Goal: Task Accomplishment & Management: Manage account settings

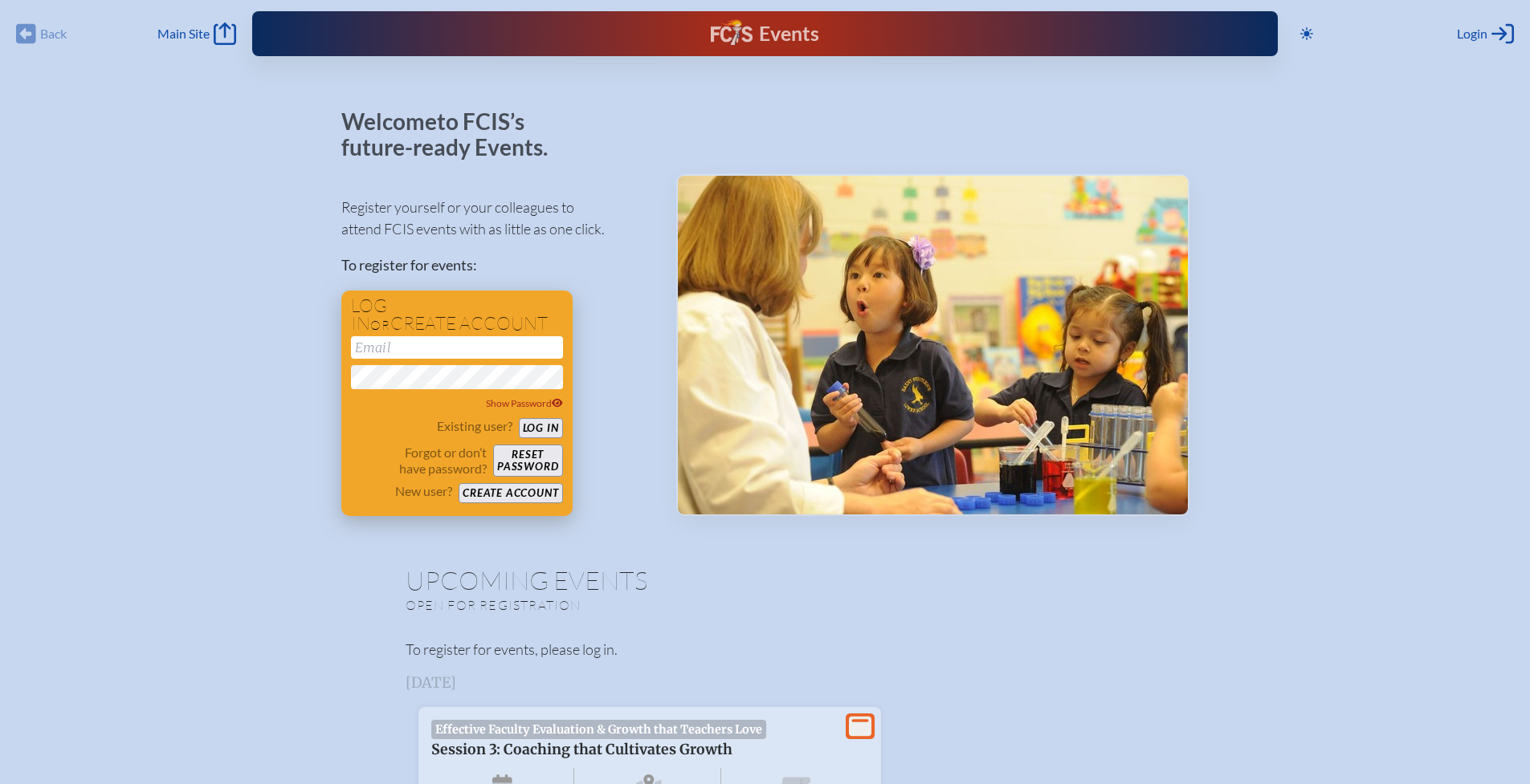
type input "[EMAIL_ADDRESS][DOMAIN_NAME]"
click at [547, 426] on button "Log in" at bounding box center [541, 428] width 44 height 20
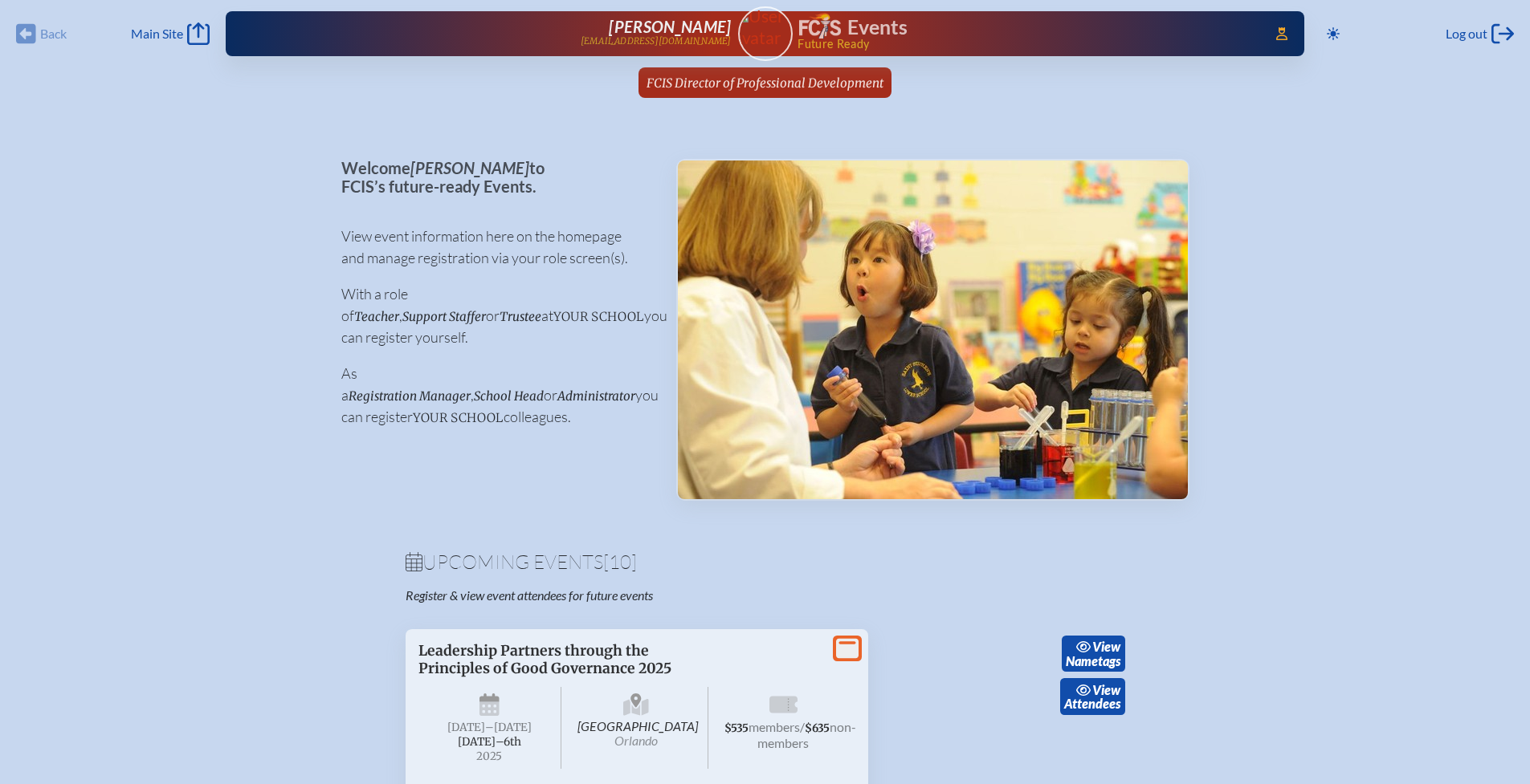
scroll to position [3, 0]
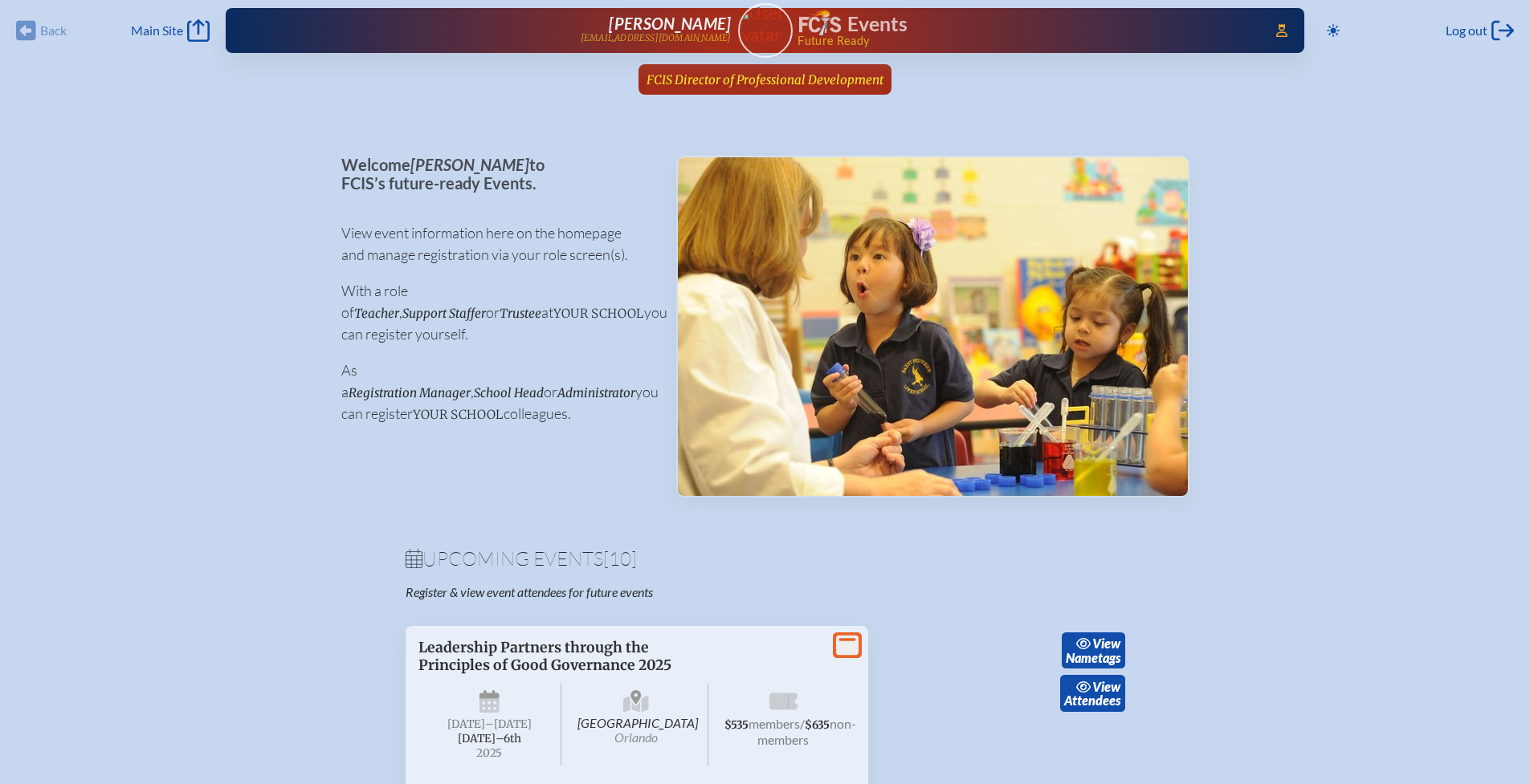
click at [680, 82] on span "FCIS Director of Professional Development" at bounding box center [765, 79] width 237 height 15
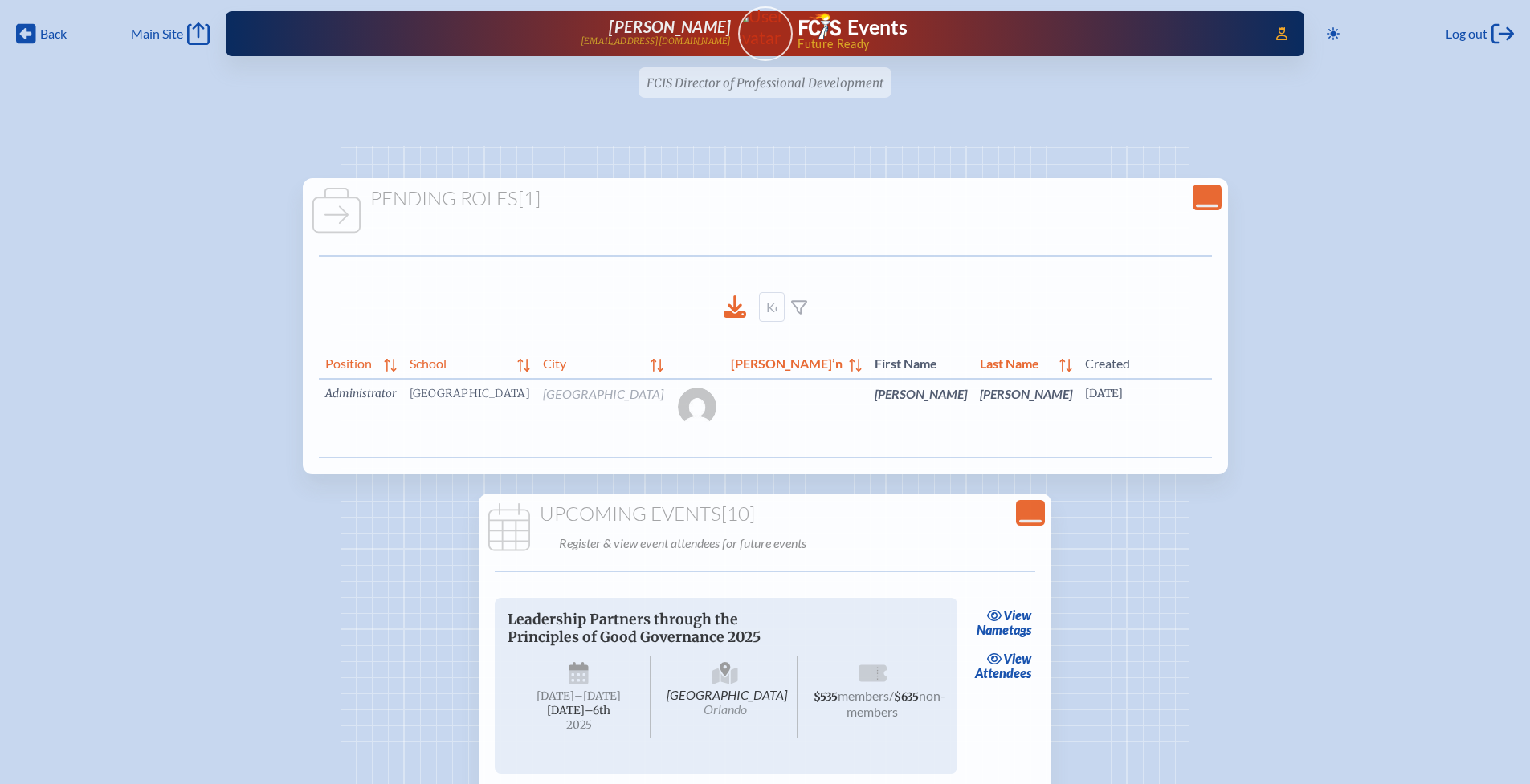
click at [1384, 429] on link "edit Person’s Details" at bounding box center [1411, 417] width 54 height 51
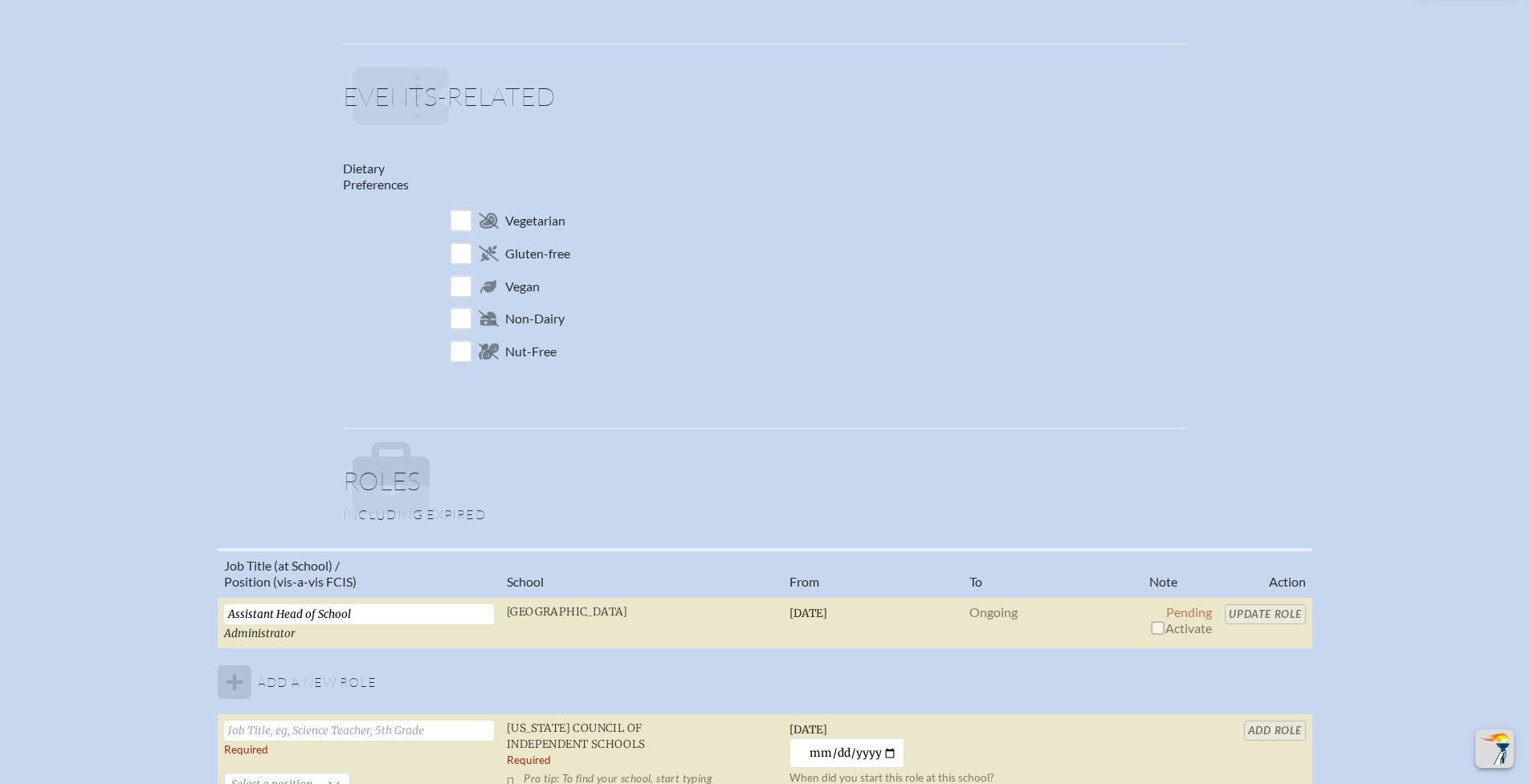
scroll to position [778, 0]
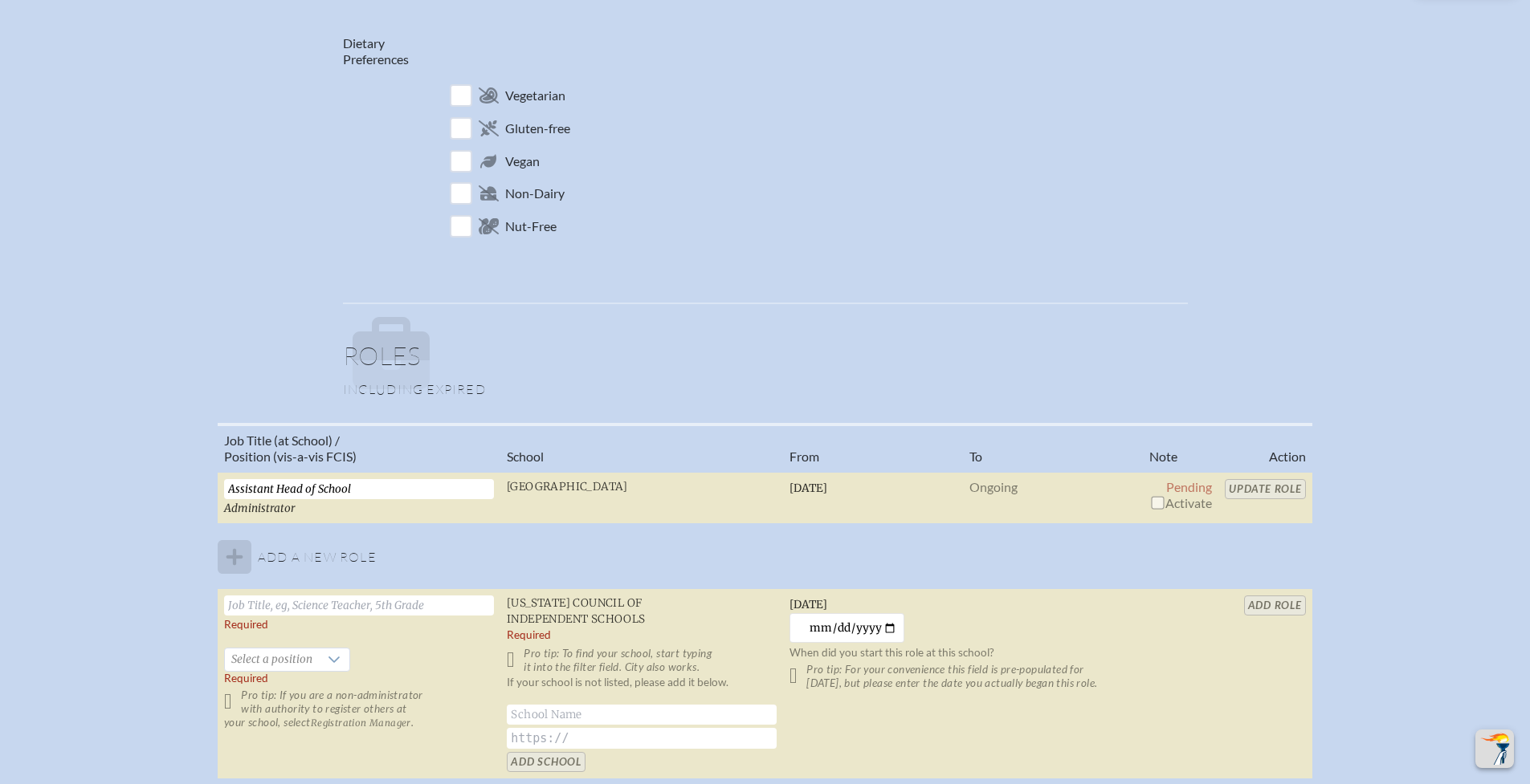
click at [1162, 509] on input "checkbox" at bounding box center [1157, 502] width 13 height 13
checkbox input "true"
click at [1251, 492] on input "Update Role" at bounding box center [1266, 489] width 82 height 20
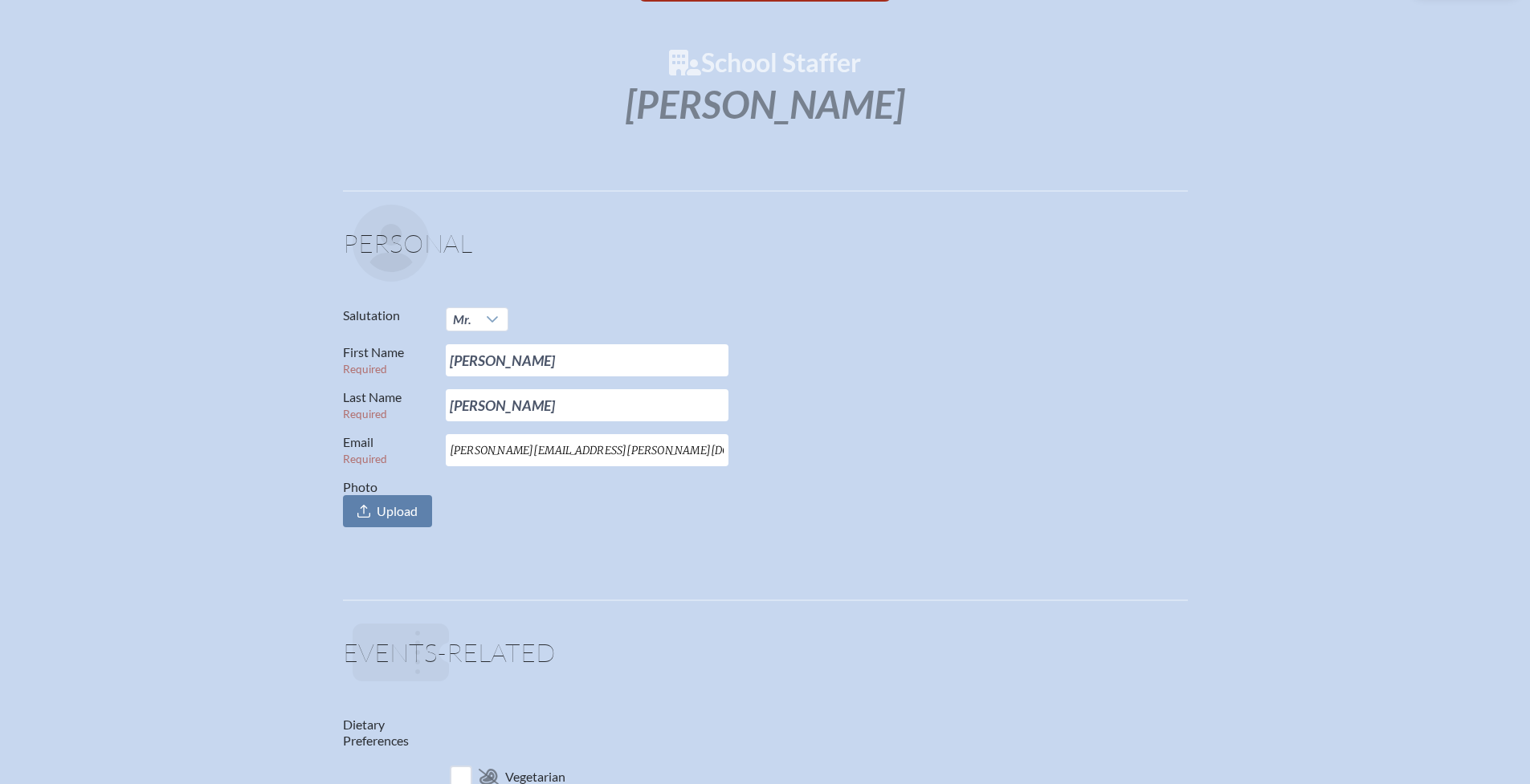
scroll to position [0, 0]
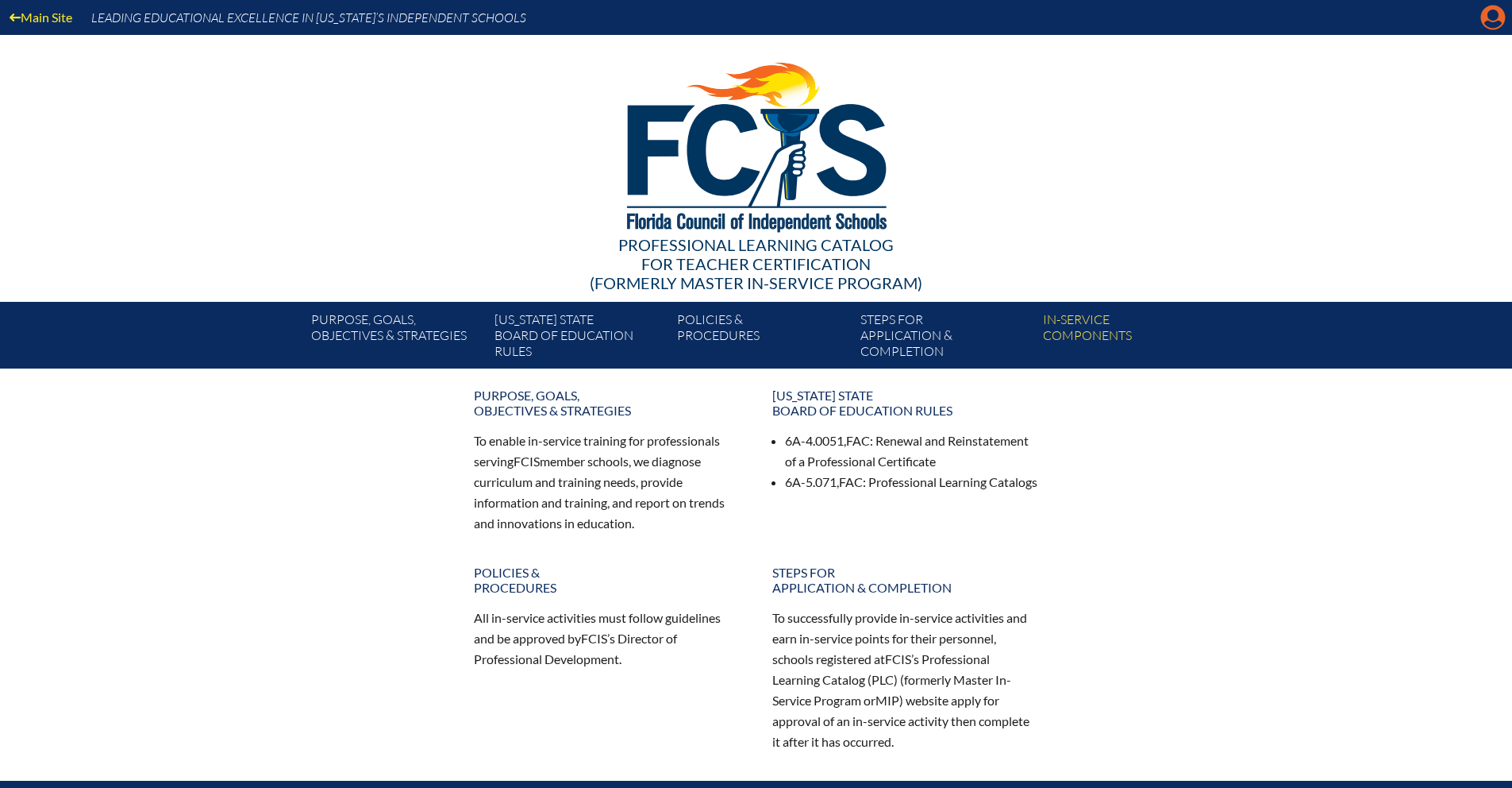
click at [1488, 20] on icon at bounding box center [1493, 18] width 25 height 25
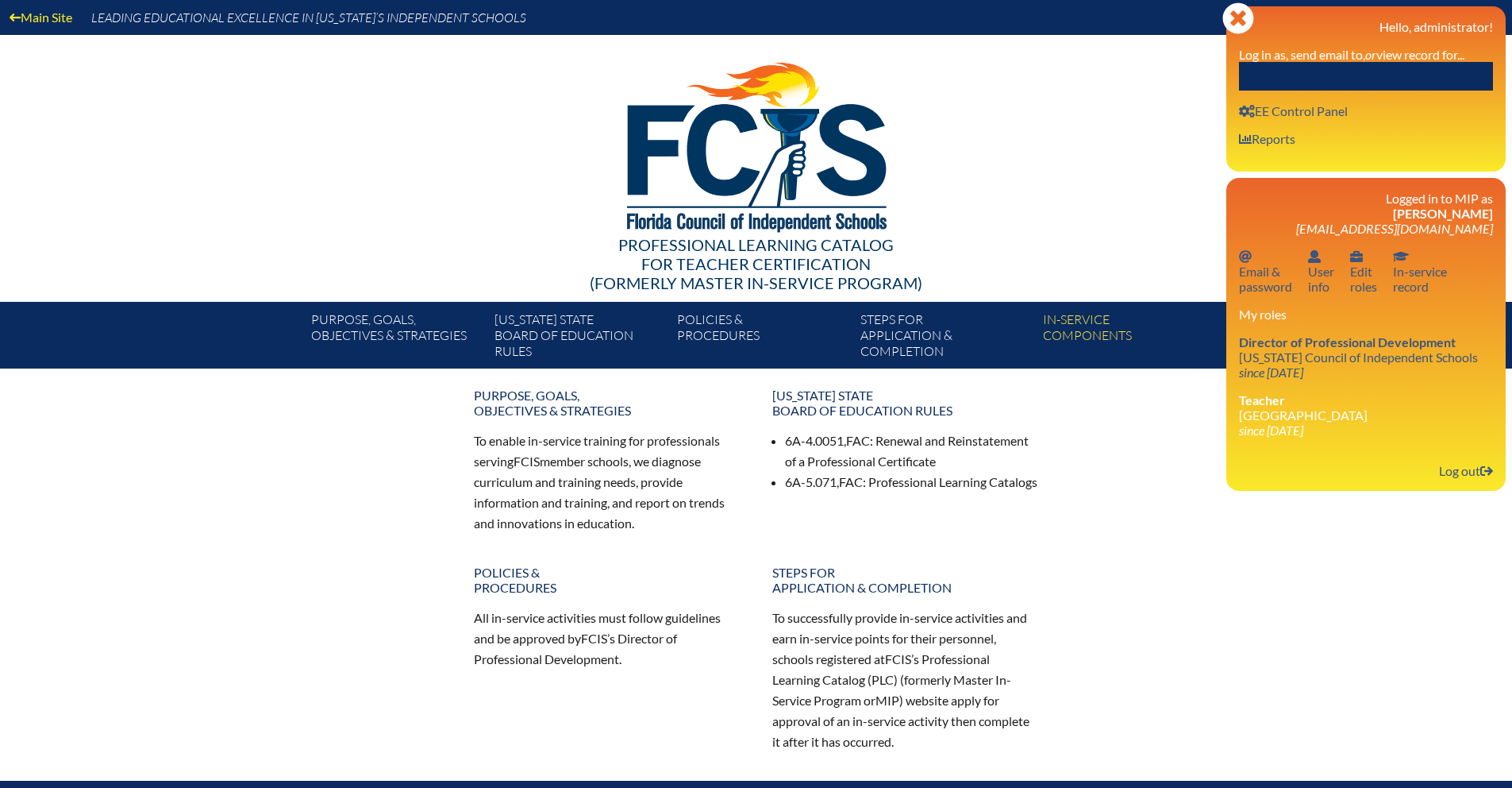
click at [1305, 78] on input "text" at bounding box center [1366, 76] width 254 height 28
type input "P"
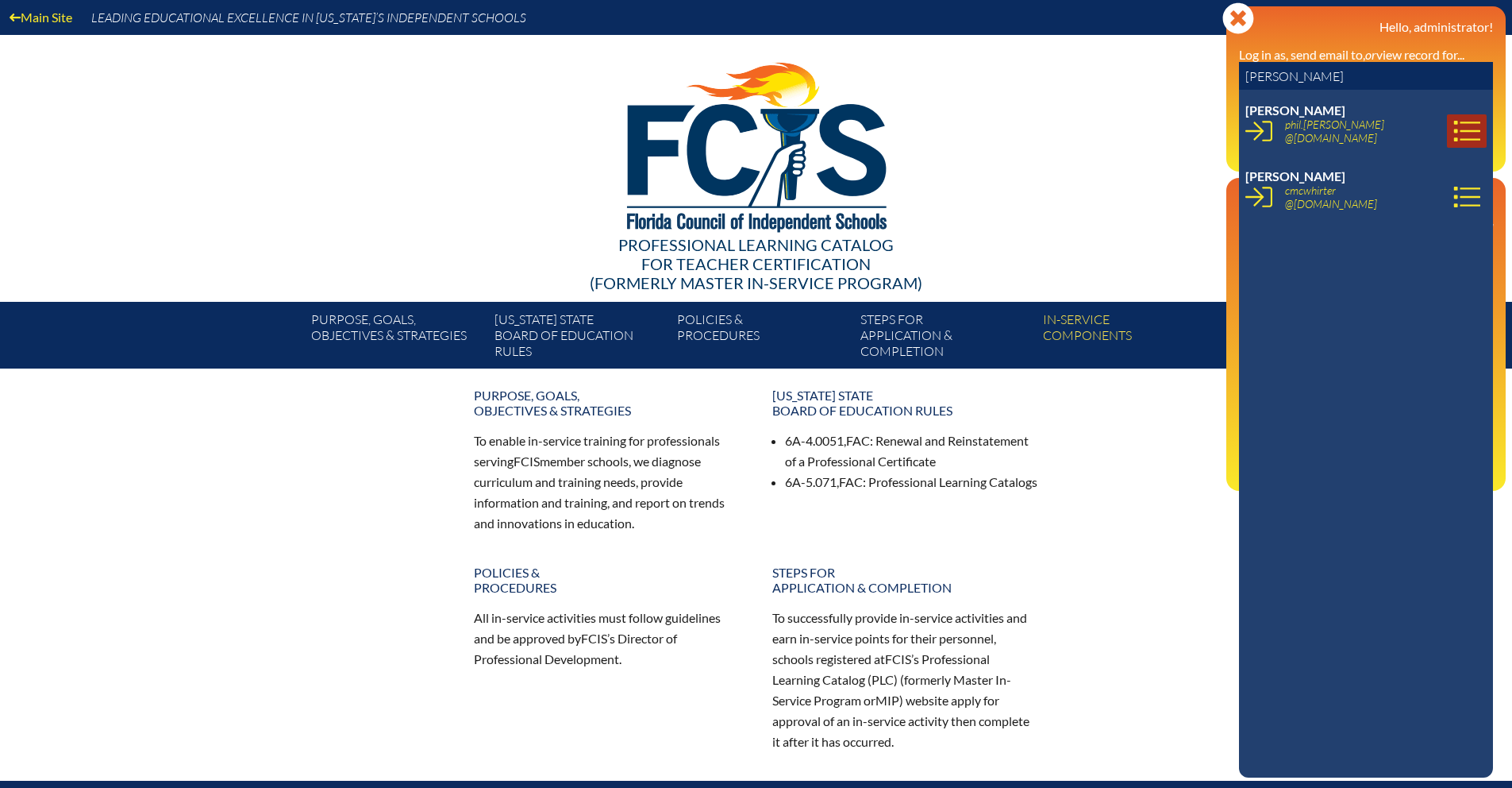
type input "McWhirt"
click at [1454, 133] on icon at bounding box center [1467, 131] width 27 height 27
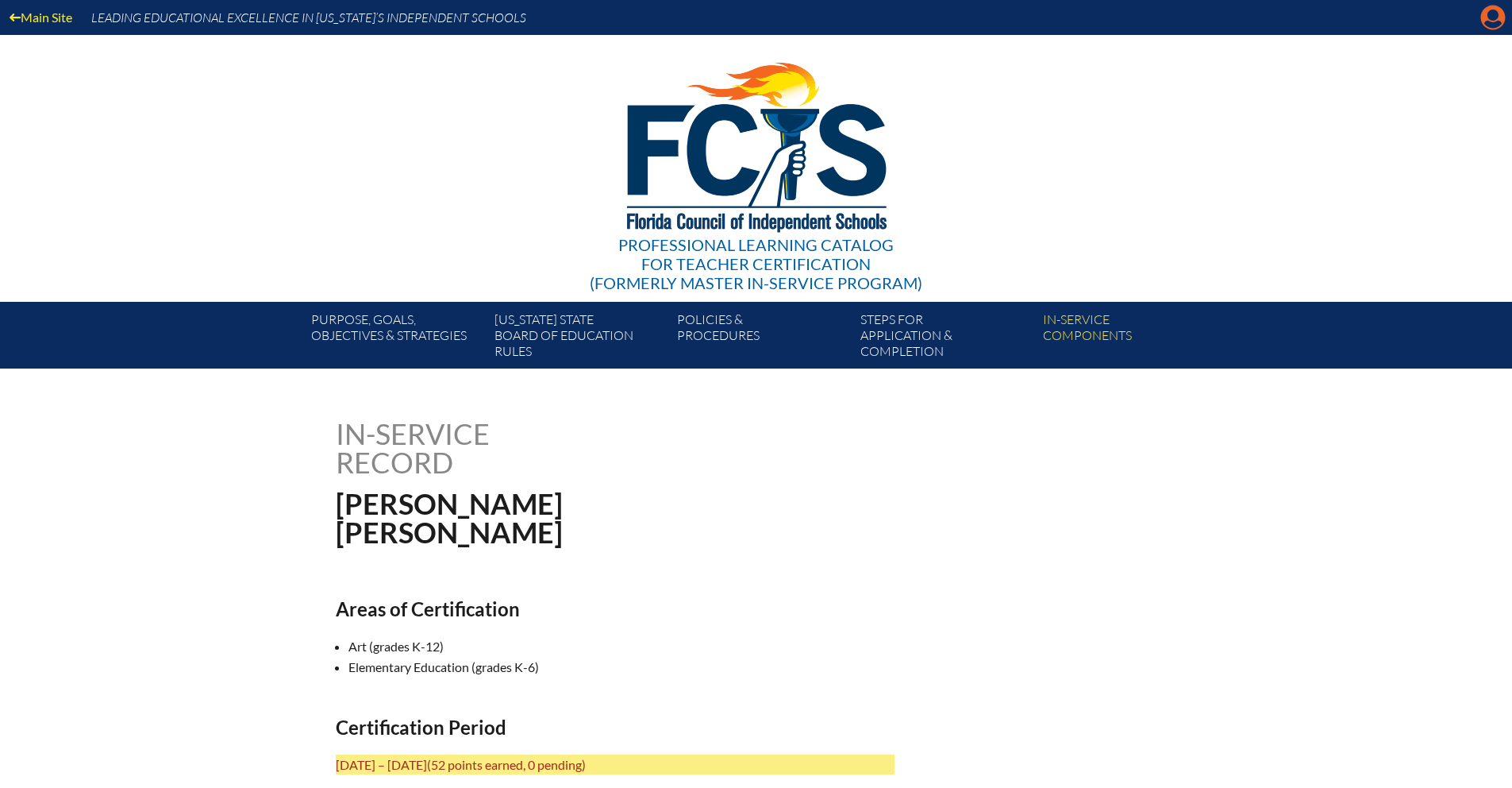
click at [1488, 26] on icon "Manage Account" at bounding box center [1493, 18] width 26 height 26
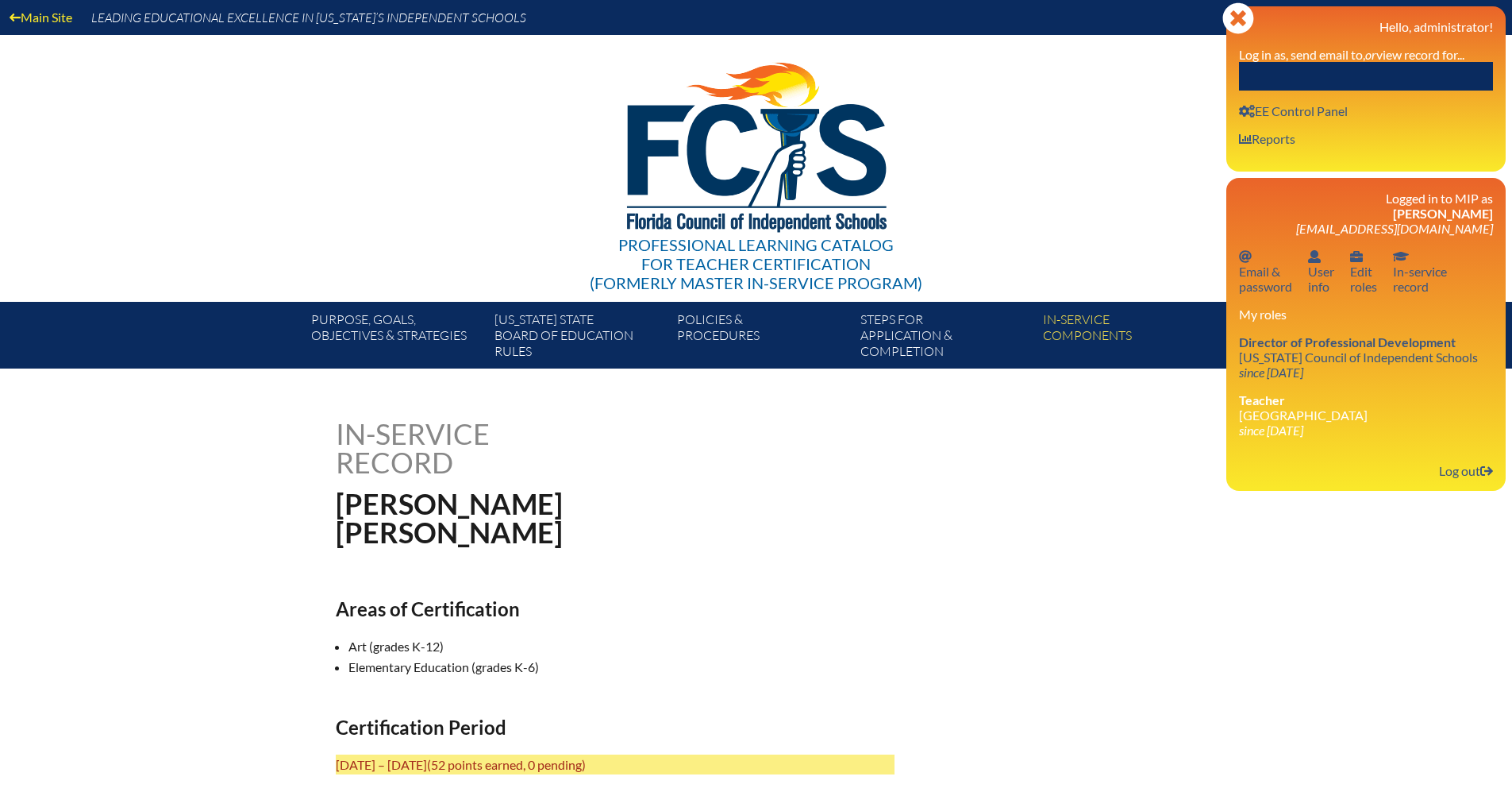
click at [1353, 67] on input "text" at bounding box center [1366, 76] width 254 height 28
click at [1355, 71] on input "spencer" at bounding box center [1366, 76] width 254 height 28
type input "spencer"
click at [1240, 16] on icon "Close" at bounding box center [1238, 18] width 31 height 31
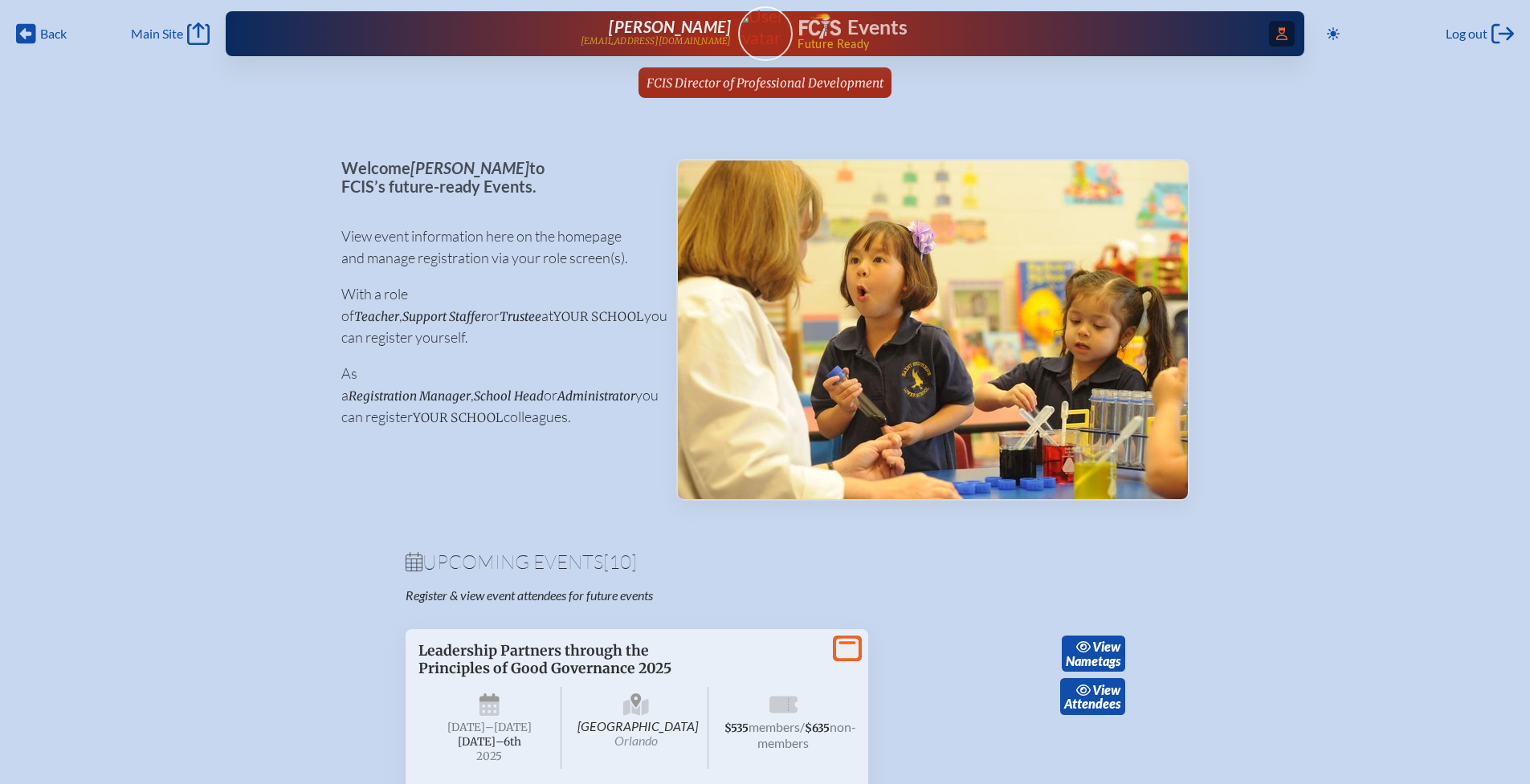
click at [1276, 33] on icon "Access Users..." at bounding box center [1281, 33] width 11 height 13
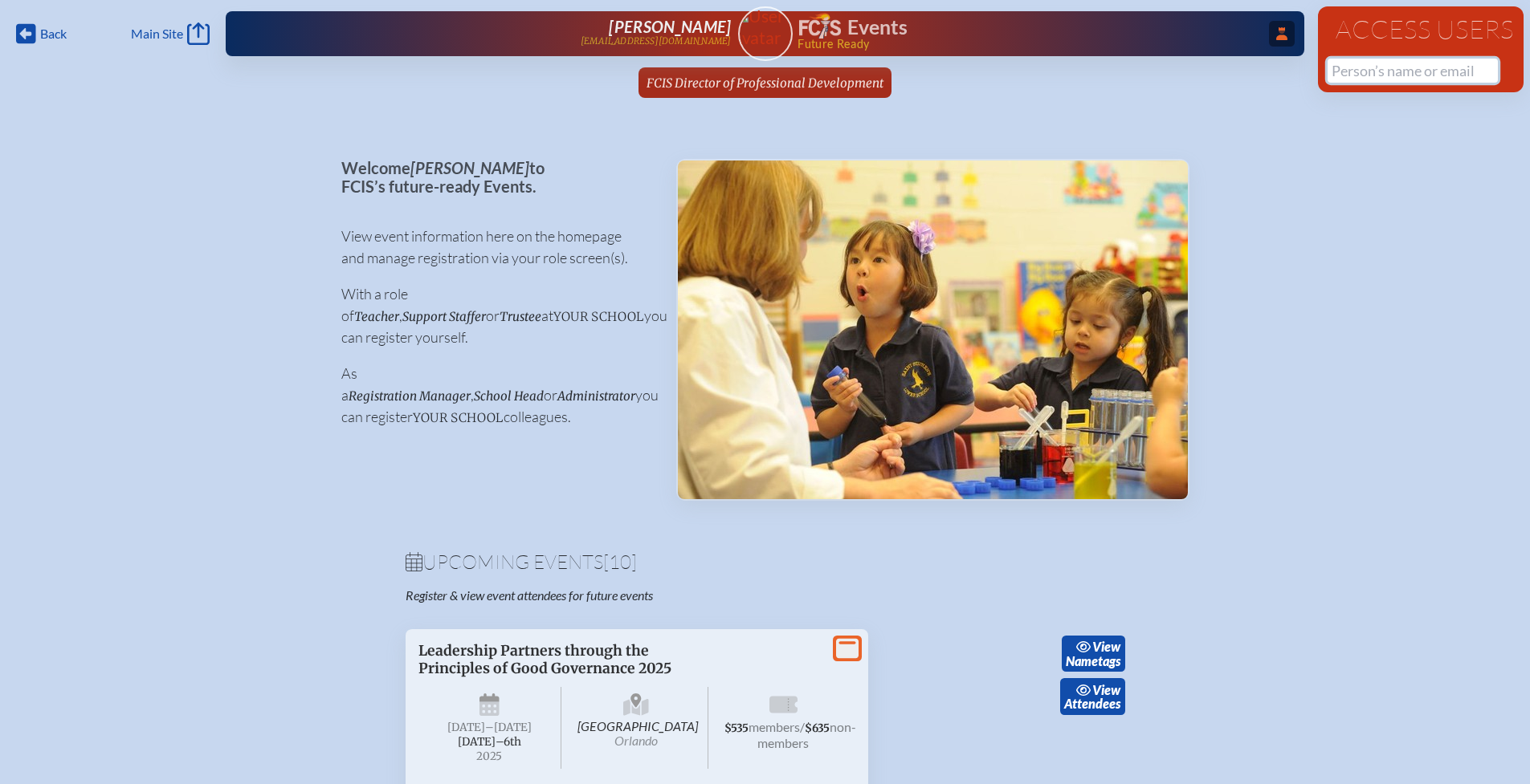
click at [1333, 75] on input "text" at bounding box center [1413, 71] width 170 height 24
click at [1438, 67] on input "nancy spencer" at bounding box center [1413, 71] width 170 height 24
drag, startPoint x: 1438, startPoint y: 72, endPoint x: 1298, endPoint y: 77, distance: 140.1
click at [1298, 77] on div "Back Back Main Site Main Site Toggle to Dark Mode Log out Log out ...Close Acce…" at bounding box center [765, 54] width 1530 height 107
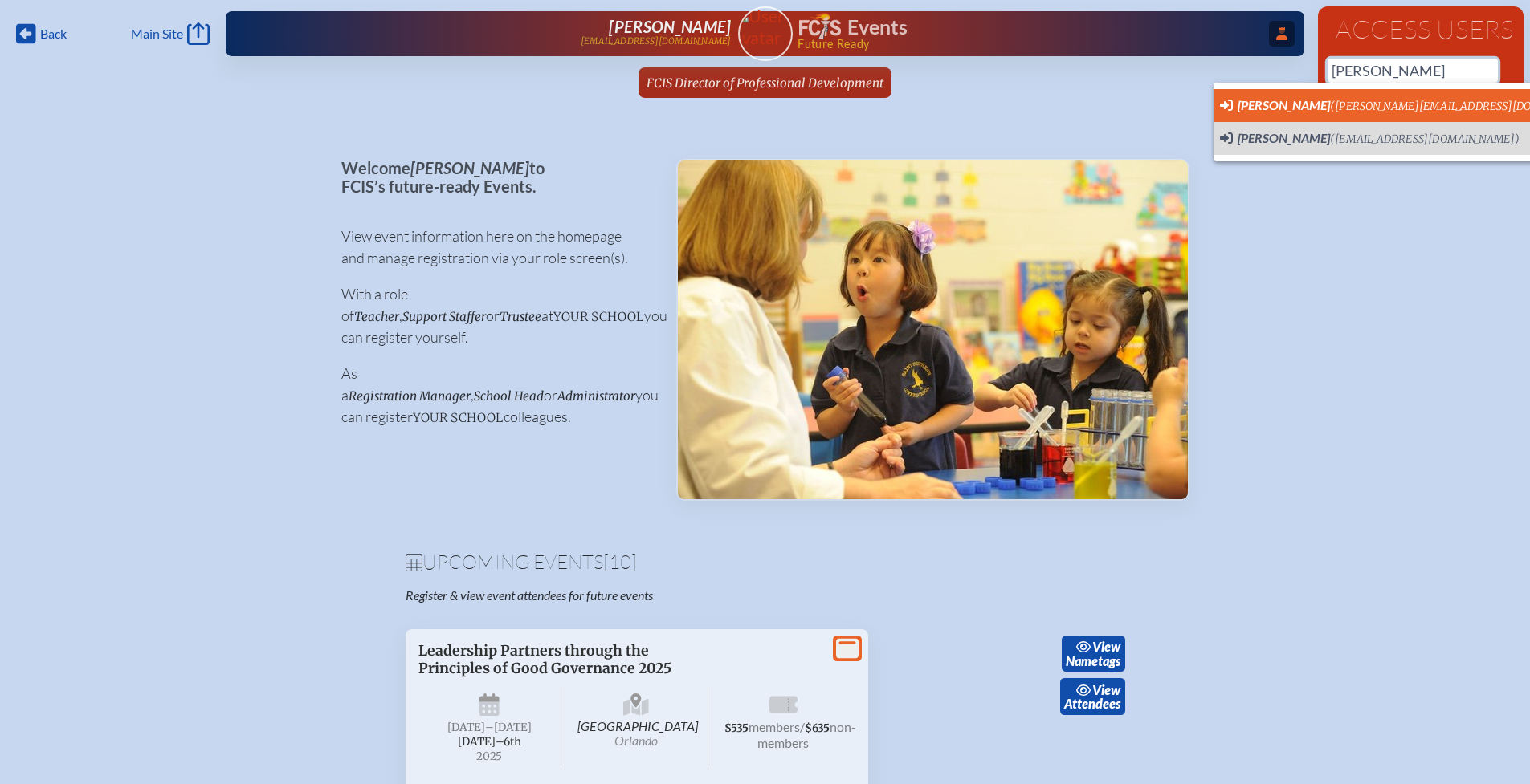
scroll to position [0, 12]
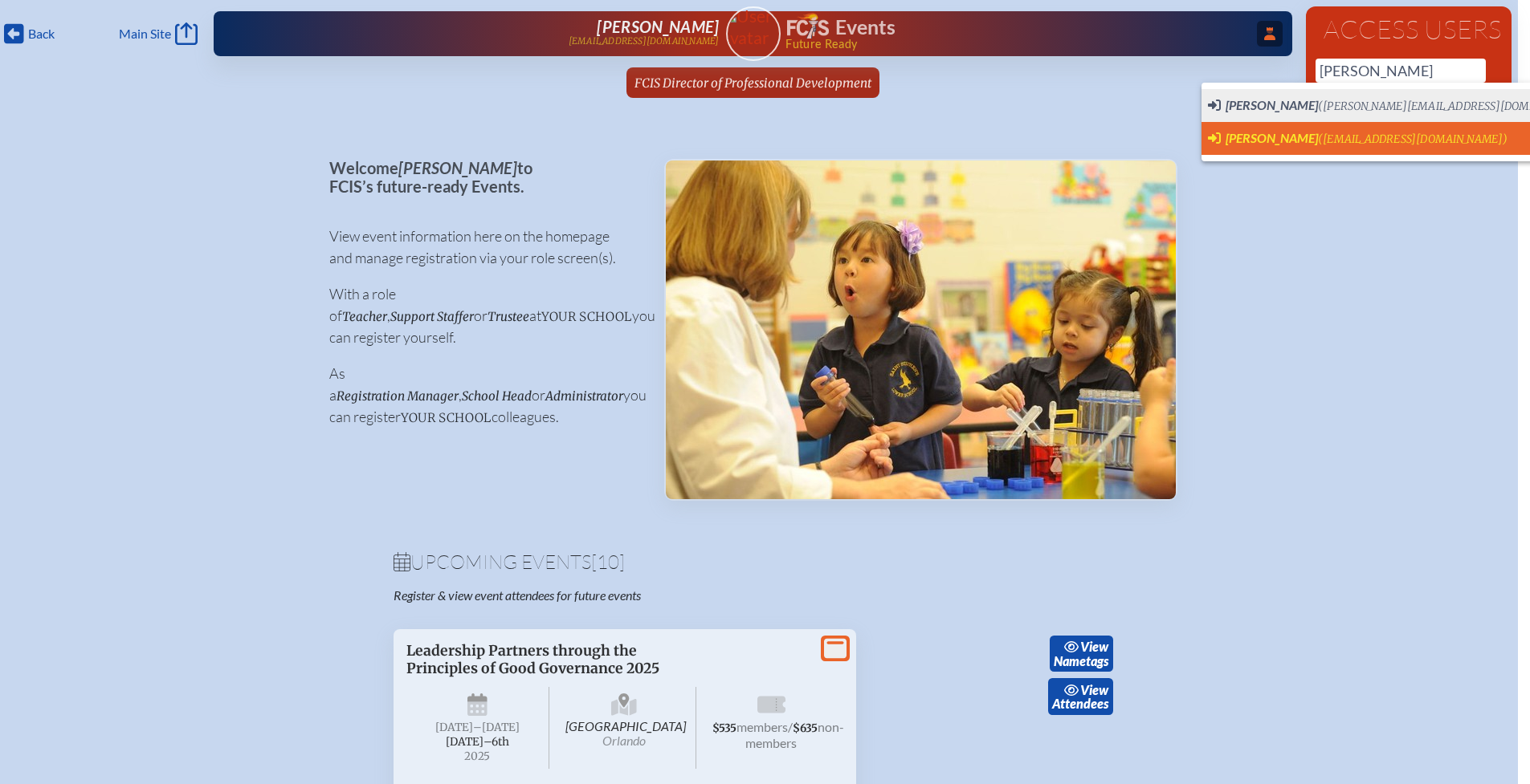
click at [1276, 142] on span "Nancy Spencer" at bounding box center [1272, 137] width 92 height 15
type input "nspencer@shorecrest.org"
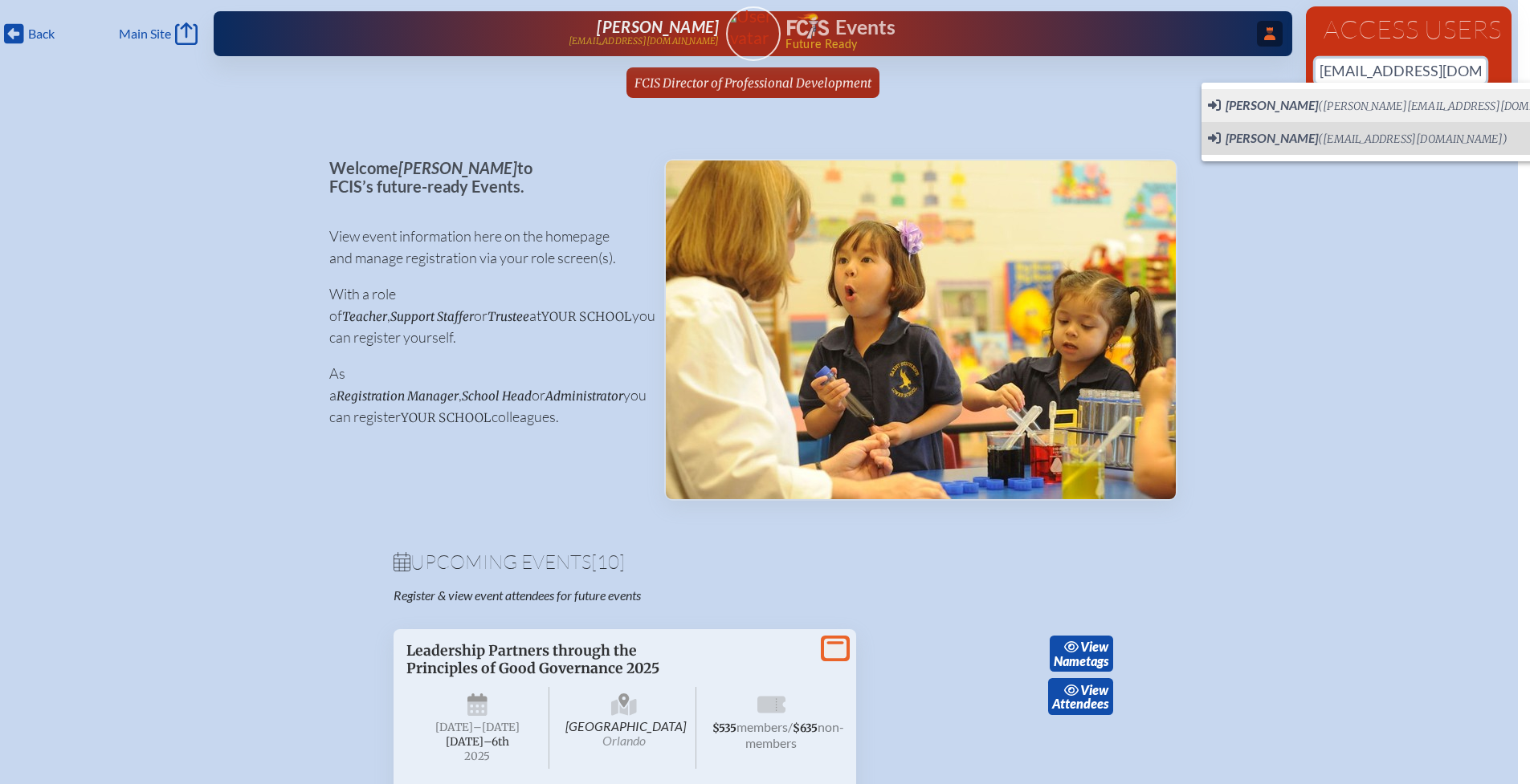
scroll to position [0, 9]
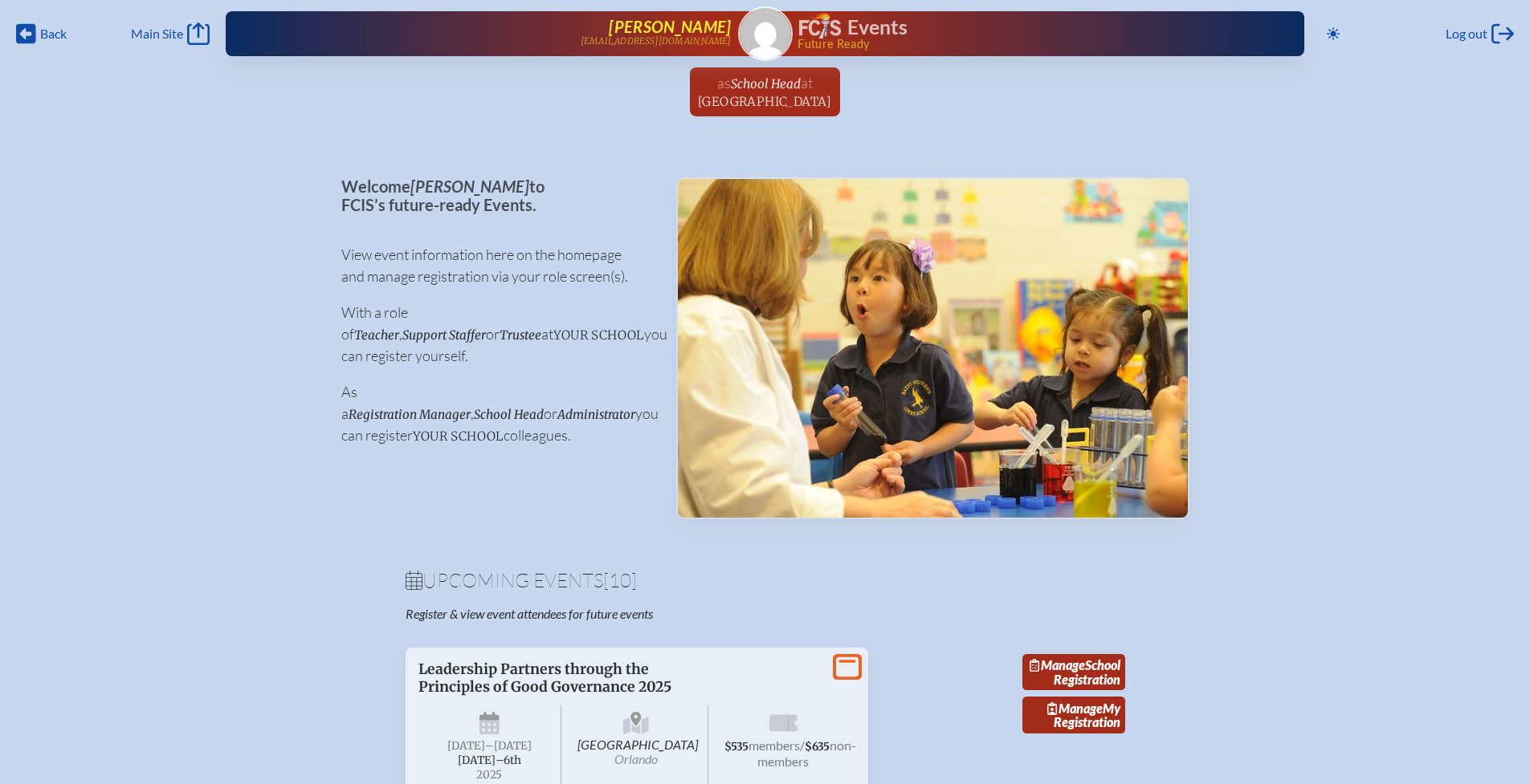
click at [652, 27] on span "[PERSON_NAME]" at bounding box center [670, 26] width 122 height 19
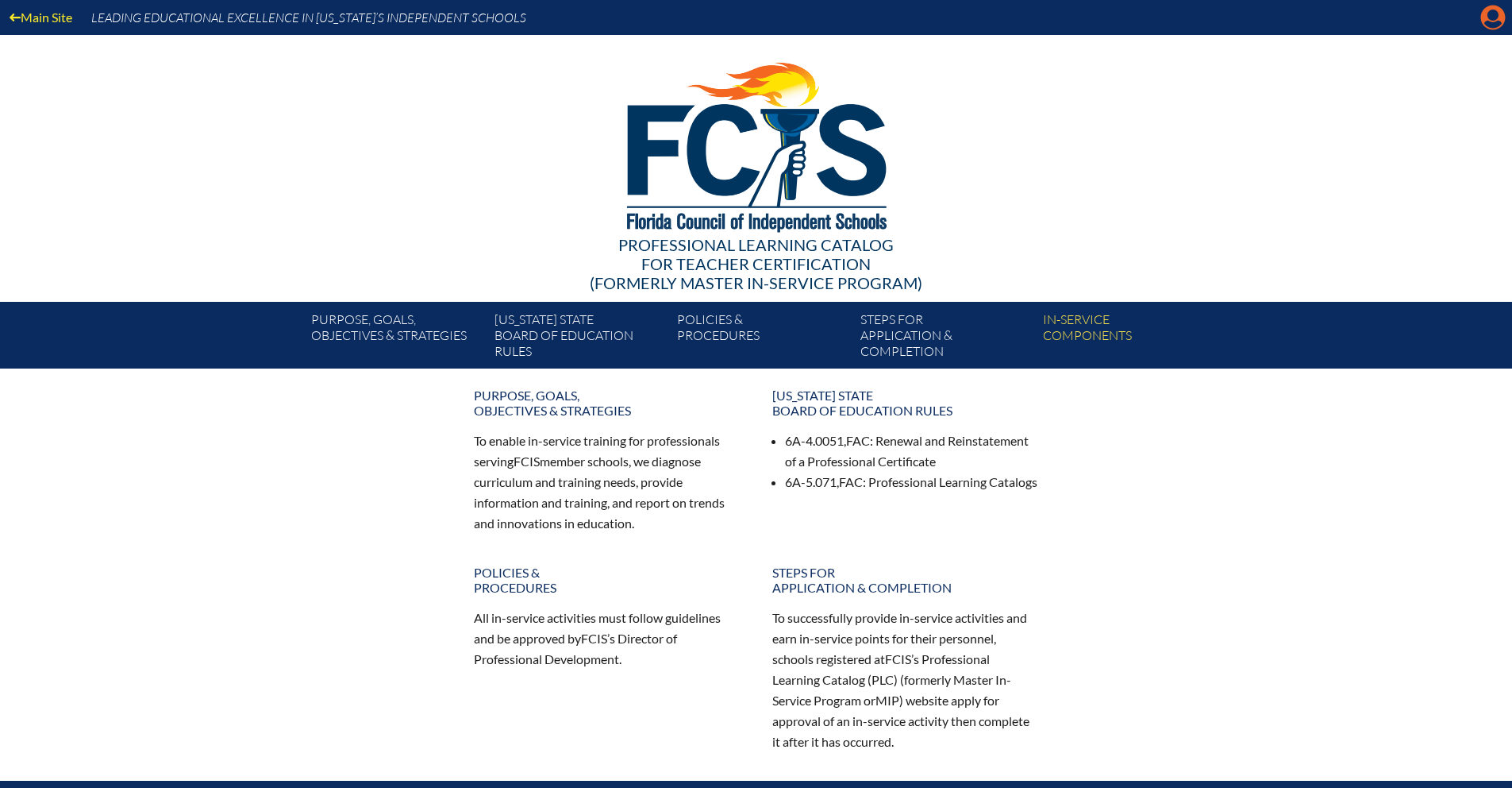
click at [1490, 19] on icon "Manage Account" at bounding box center [1493, 18] width 26 height 26
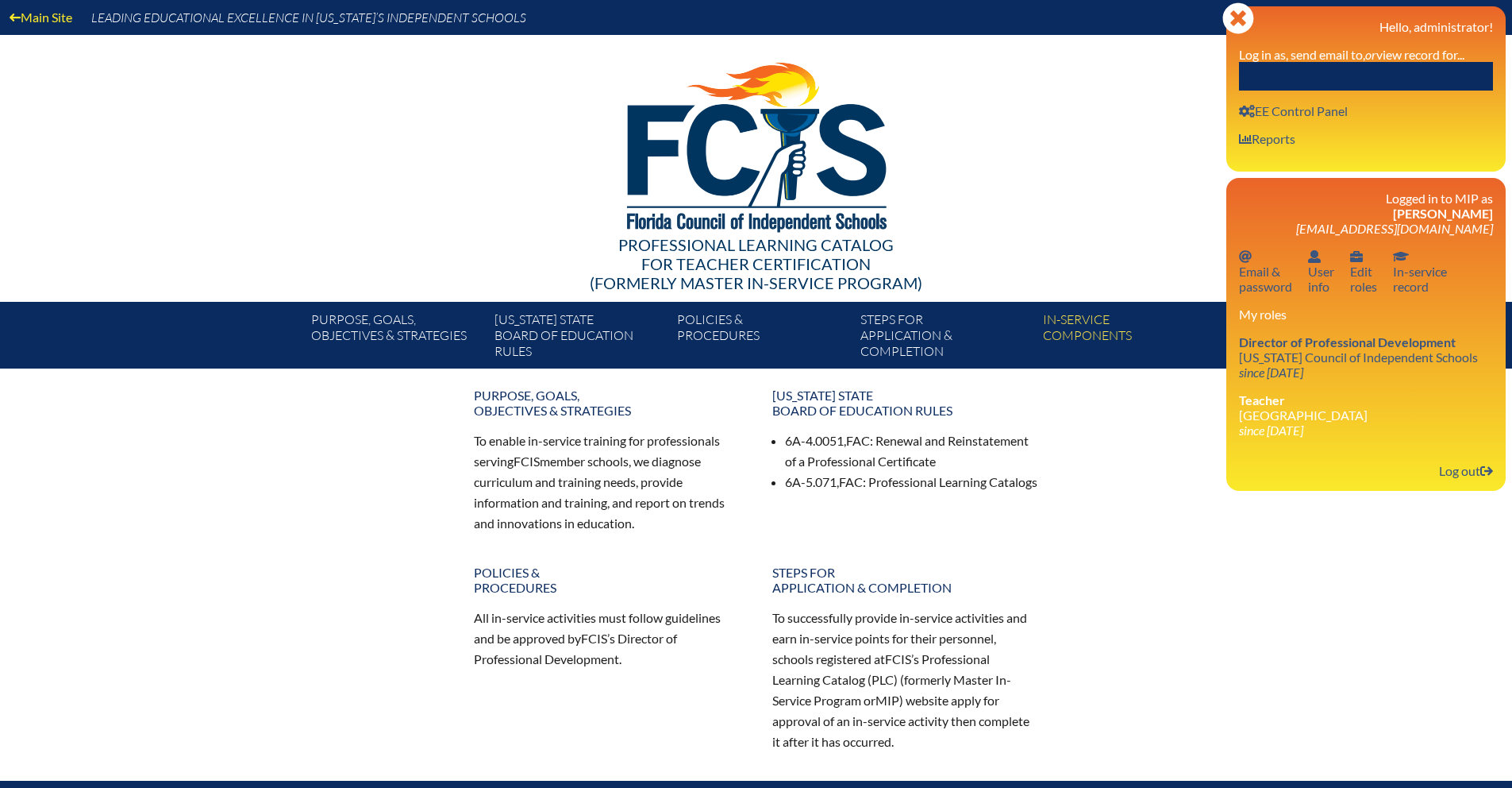
click at [1350, 82] on input "text" at bounding box center [1366, 76] width 254 height 28
click at [1333, 80] on input "[PERSON_NAME]" at bounding box center [1366, 76] width 254 height 28
click at [1237, 17] on icon "Close" at bounding box center [1238, 18] width 31 height 31
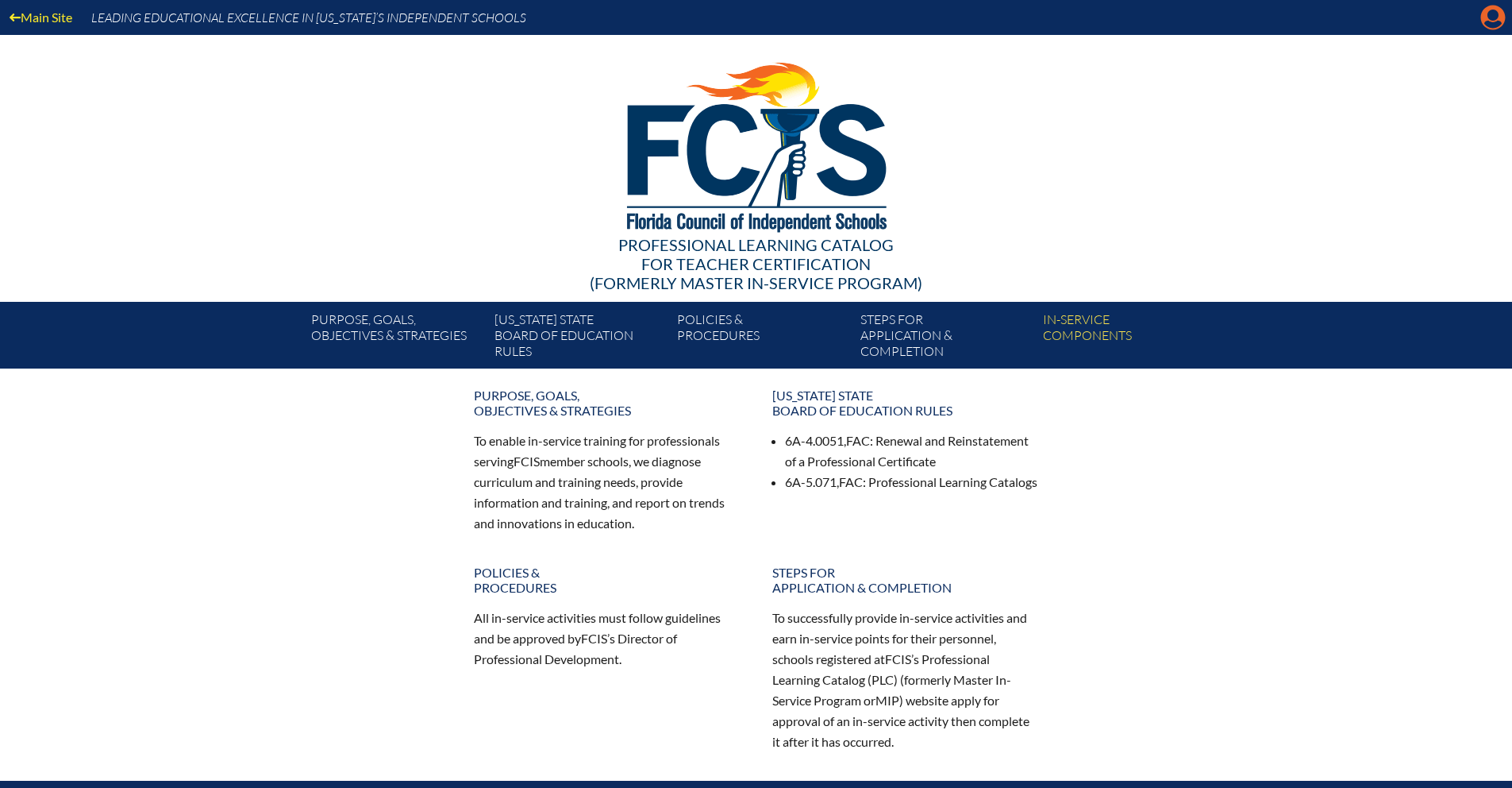
click at [1495, 19] on icon "Manage Account" at bounding box center [1493, 18] width 26 height 26
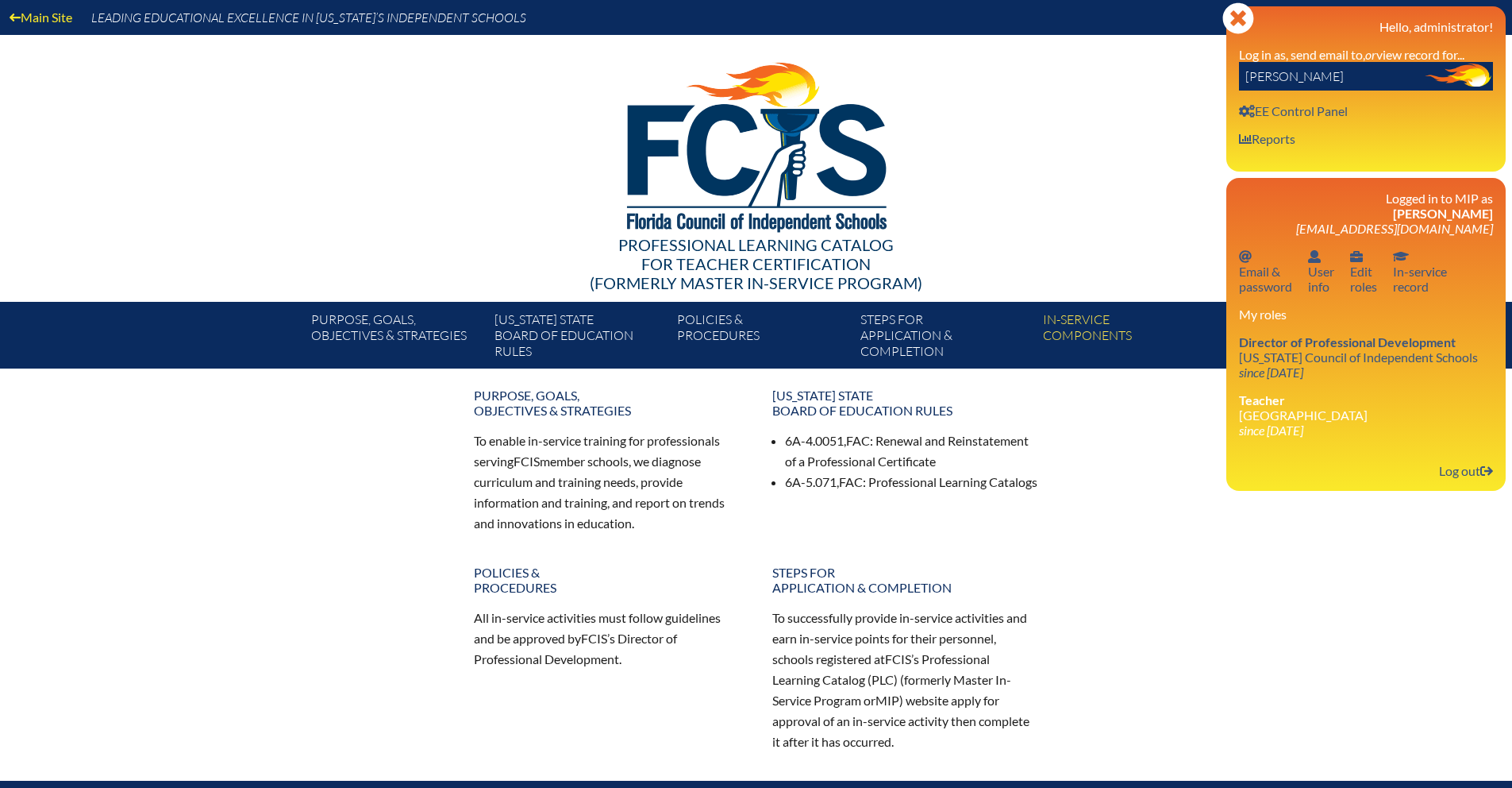
click at [1363, 75] on input "[PERSON_NAME]" at bounding box center [1366, 76] width 254 height 28
click at [1482, 77] on input "[PERSON_NAME]" at bounding box center [1366, 76] width 254 height 28
click at [1341, 77] on input "[PERSON_NAME]" at bounding box center [1366, 76] width 254 height 28
drag, startPoint x: 1363, startPoint y: 70, endPoint x: 1225, endPoint y: 81, distance: 138.4
click at [1225, 81] on div "Main Site Leading Educational Excellence in [US_STATE]’s Independent Schools Pr…" at bounding box center [756, 184] width 1512 height 368
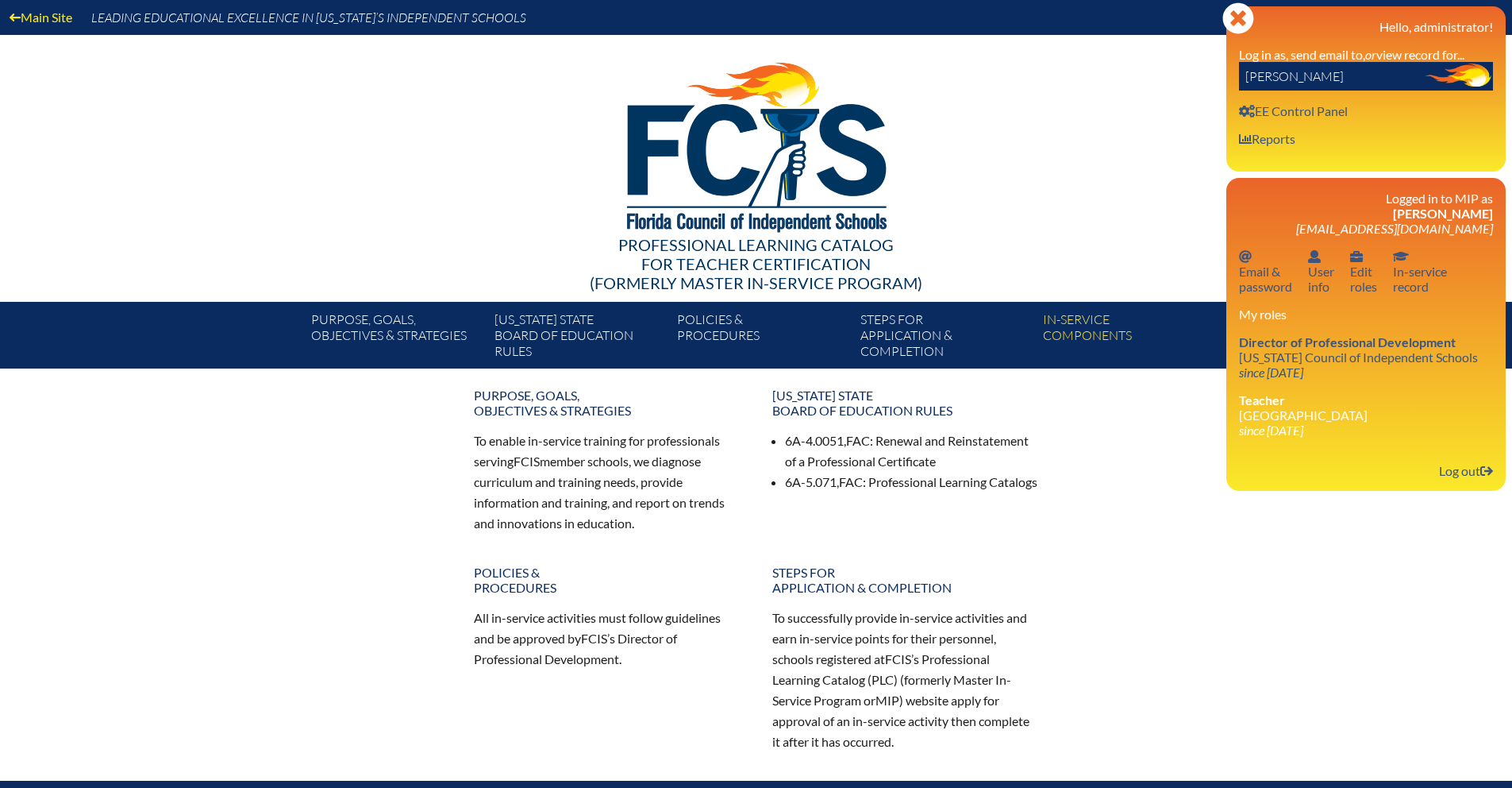
click at [1297, 75] on input "[PERSON_NAME]" at bounding box center [1366, 76] width 254 height 28
drag, startPoint x: 1297, startPoint y: 75, endPoint x: 1233, endPoint y: 78, distance: 64.1
click at [1234, 79] on div "Close Manage Account Hello, administrator! Log in as, send email to, or view re…" at bounding box center [1366, 88] width 279 height 165
type input "[PERSON_NAME]"
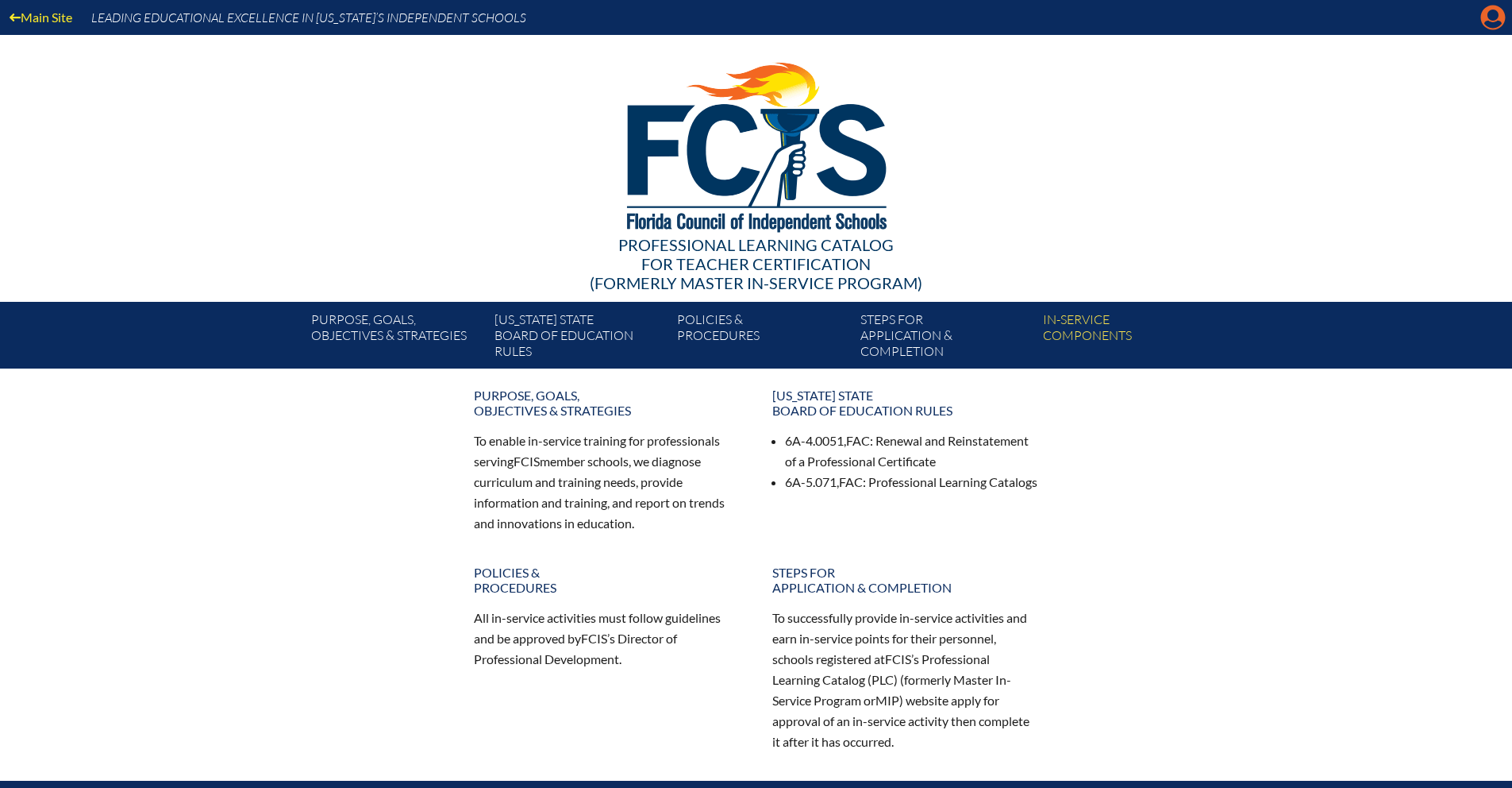
click at [1488, 23] on icon "Manage Account" at bounding box center [1493, 18] width 26 height 26
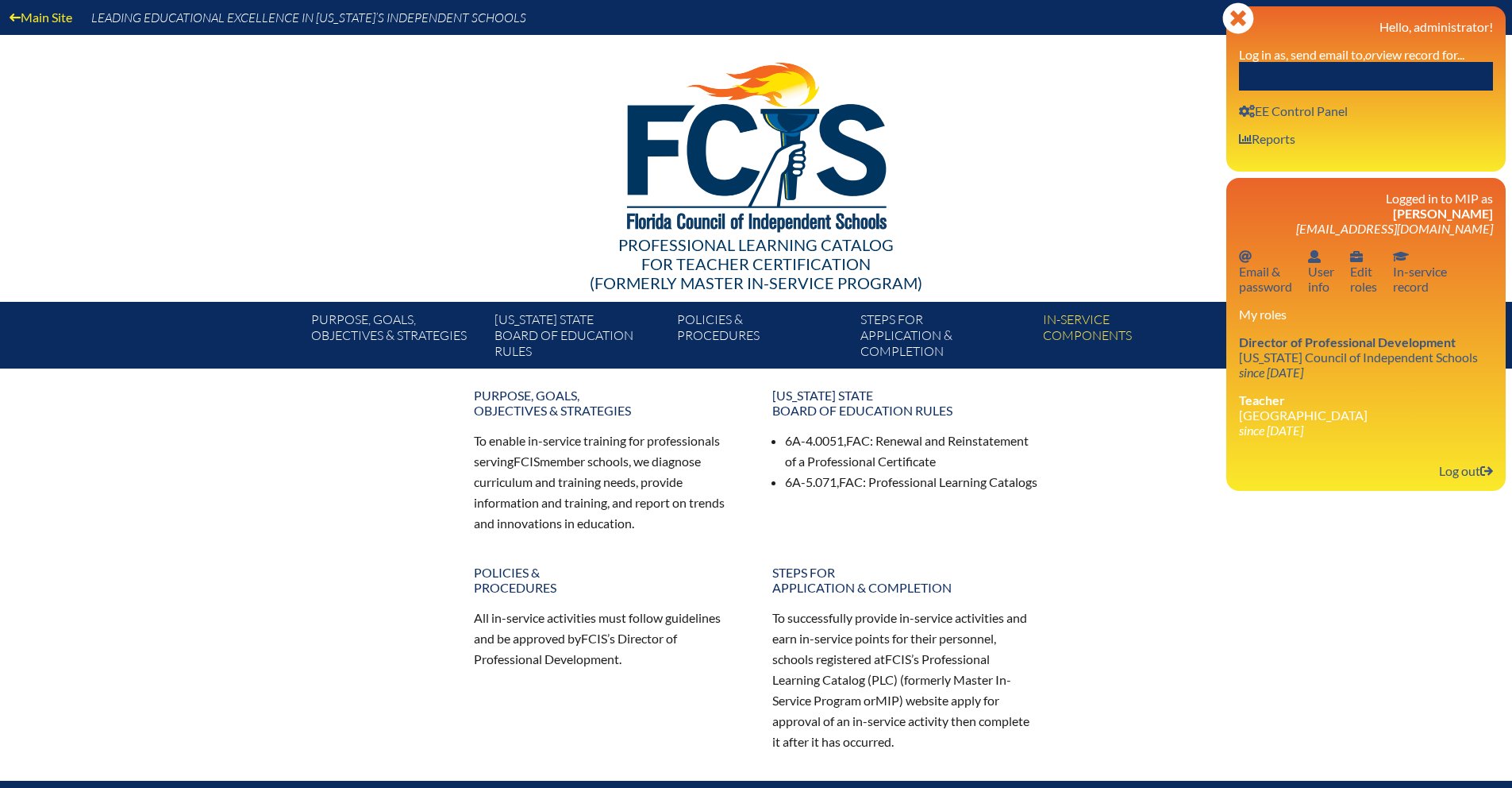
click at [1355, 77] on input "text" at bounding box center [1366, 76] width 254 height 28
click at [1240, 15] on icon "Close" at bounding box center [1238, 18] width 31 height 31
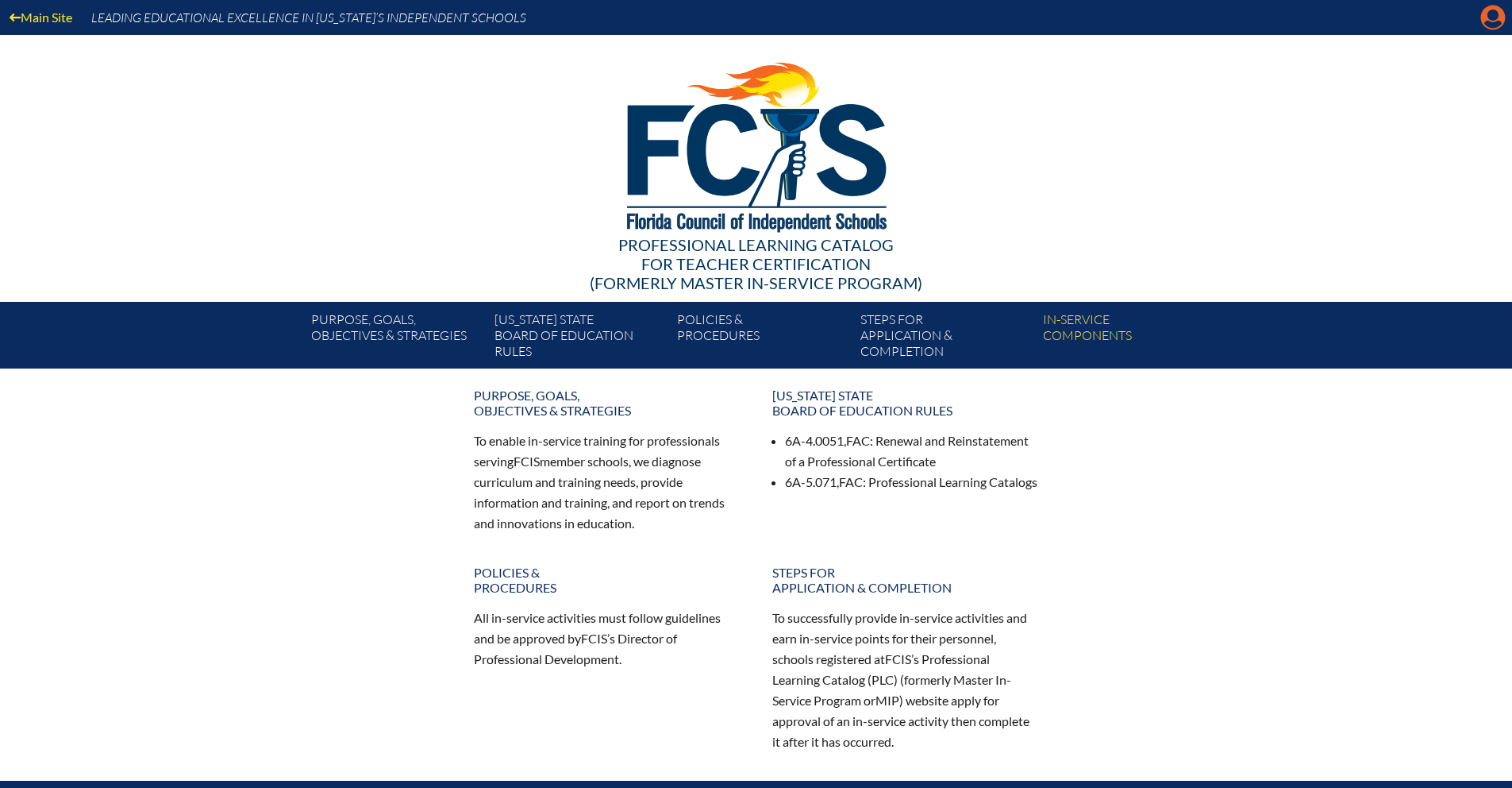
click at [1486, 19] on icon at bounding box center [1493, 18] width 25 height 25
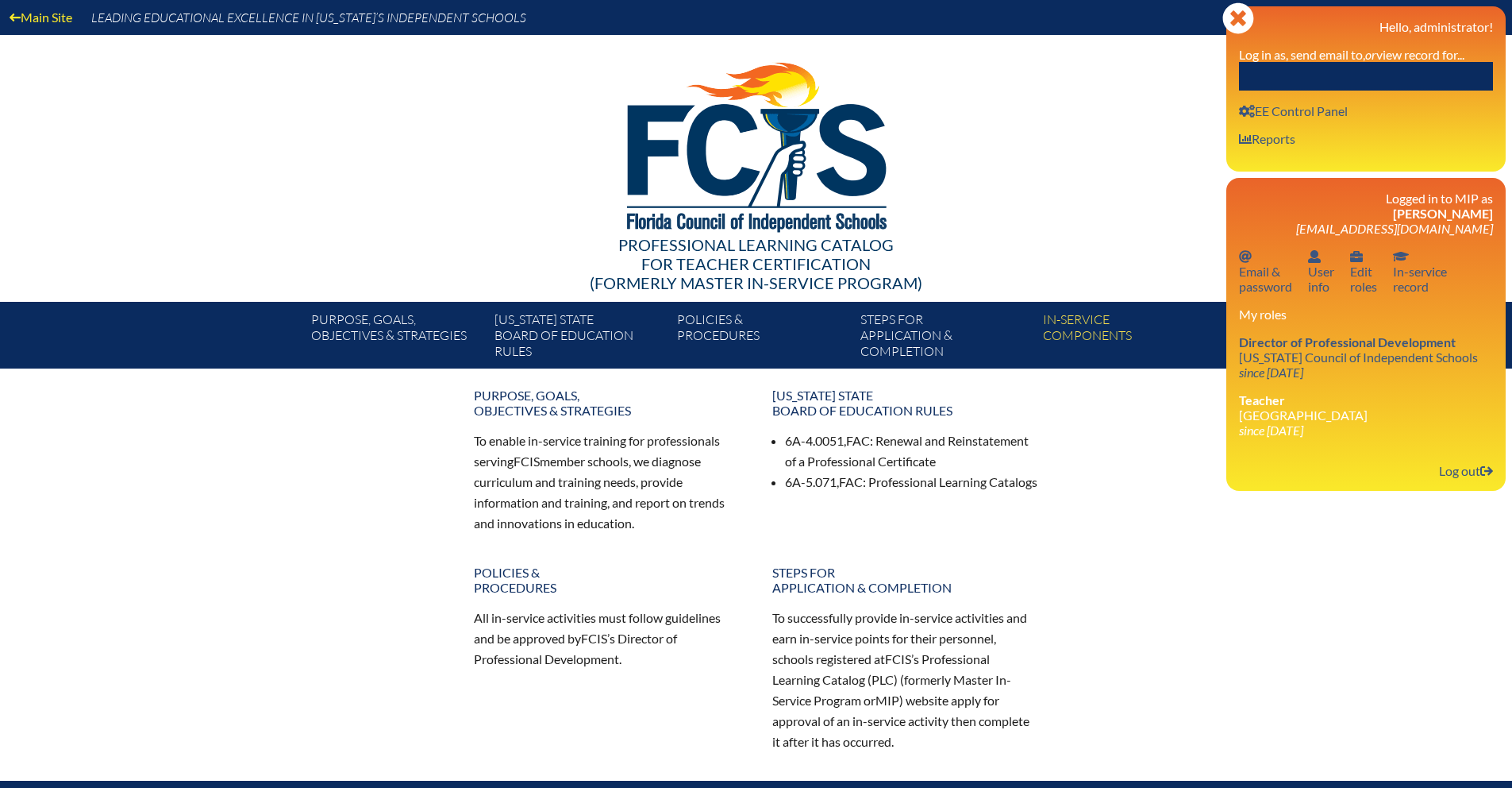
click at [1310, 69] on input "text" at bounding box center [1366, 76] width 254 height 28
click at [1312, 65] on input "[PERSON_NAME]" at bounding box center [1366, 76] width 254 height 28
click at [1316, 77] on input "[PERSON_NAME]" at bounding box center [1366, 76] width 254 height 28
click at [1249, 15] on icon at bounding box center [1238, 18] width 31 height 31
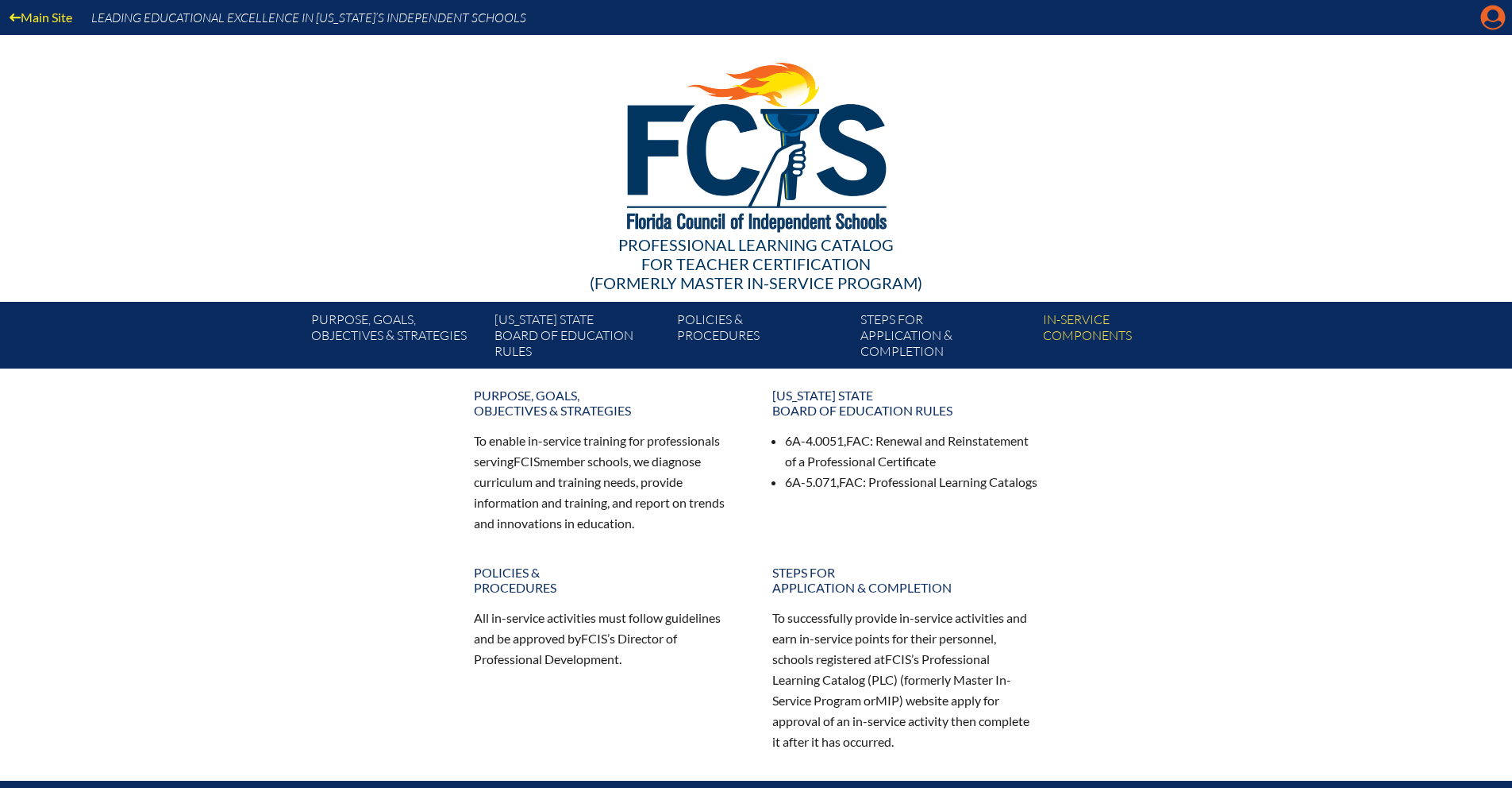
click at [1494, 21] on icon at bounding box center [1493, 18] width 25 height 25
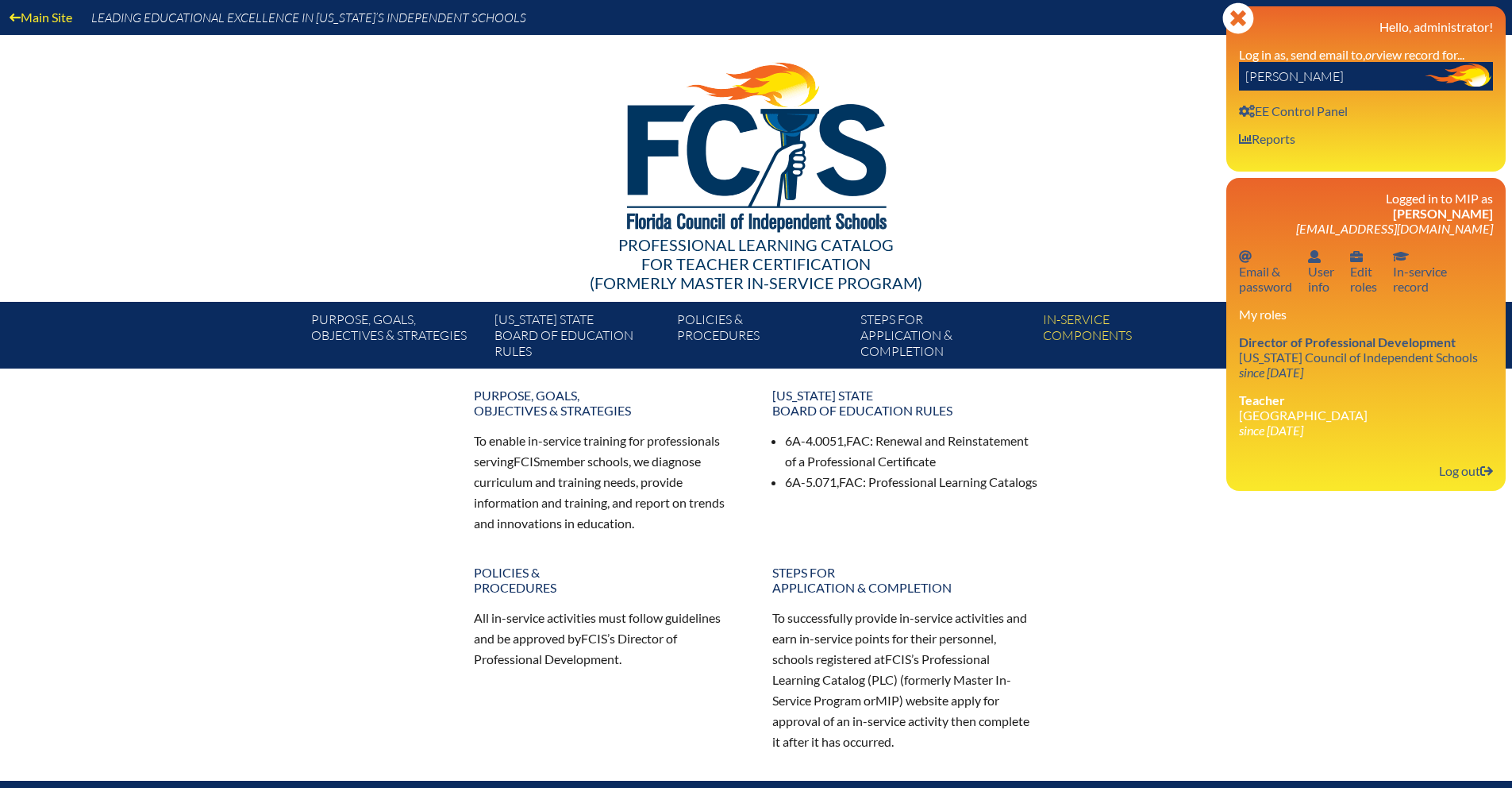
click at [1327, 73] on input "[PERSON_NAME]" at bounding box center [1366, 76] width 254 height 28
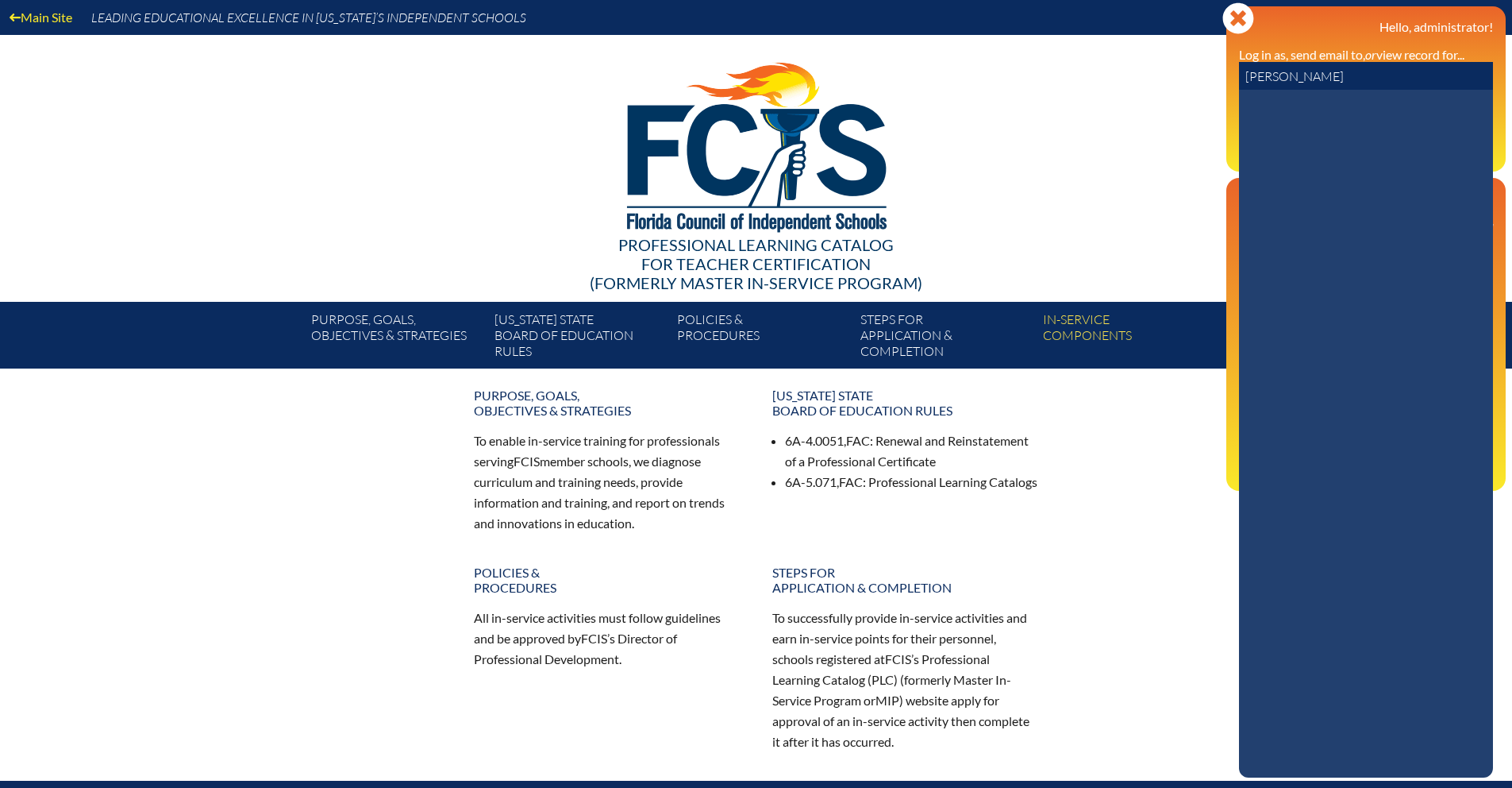
click at [1364, 73] on input "[PERSON_NAME]" at bounding box center [1366, 76] width 254 height 28
drag, startPoint x: 1364, startPoint y: 74, endPoint x: 1184, endPoint y: 76, distance: 180.0
click at [1184, 75] on div "Main Site Leading Educational Excellence in [US_STATE]’s Independent Schools Pr…" at bounding box center [756, 184] width 1512 height 368
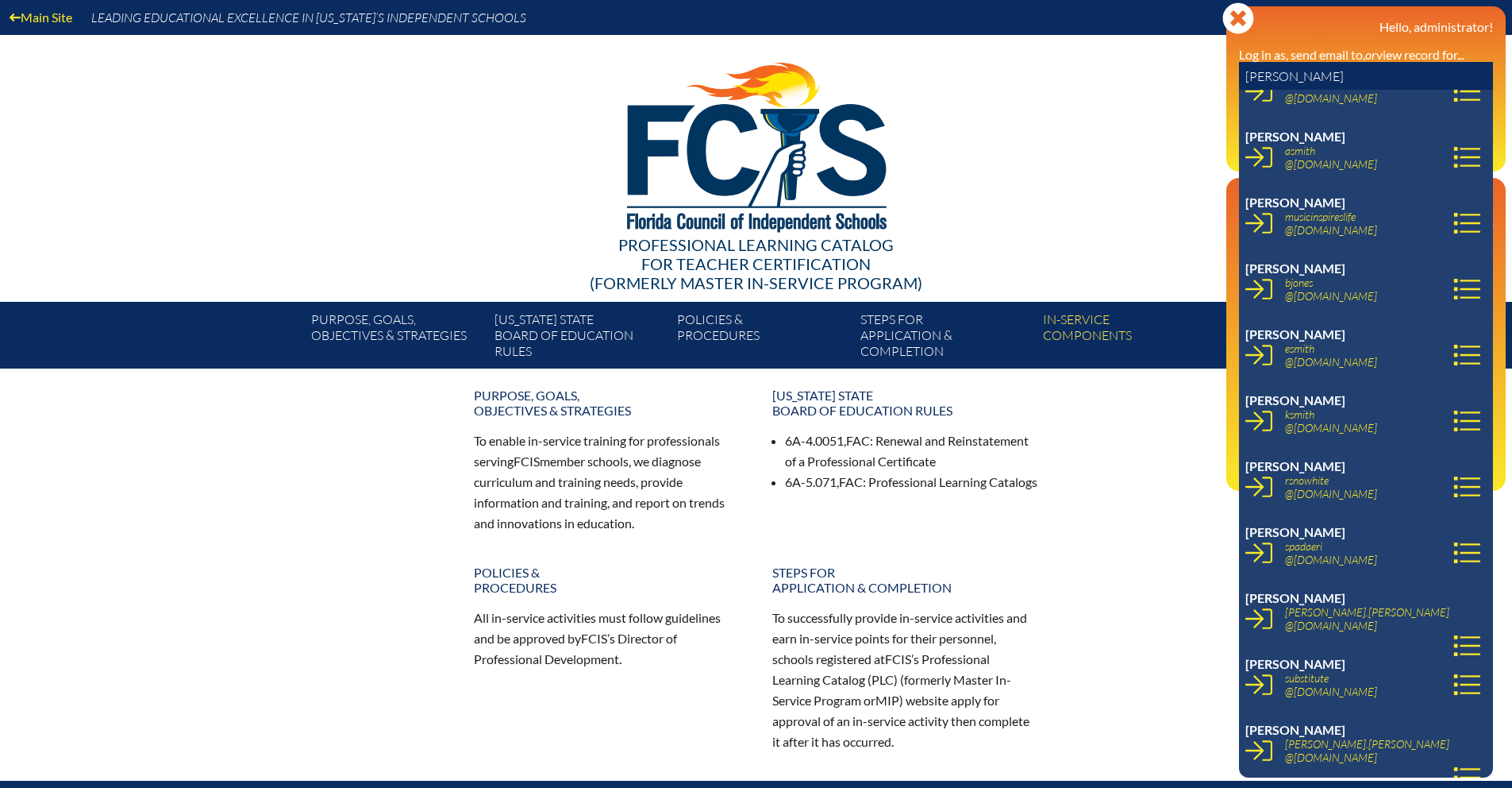
scroll to position [14283, 0]
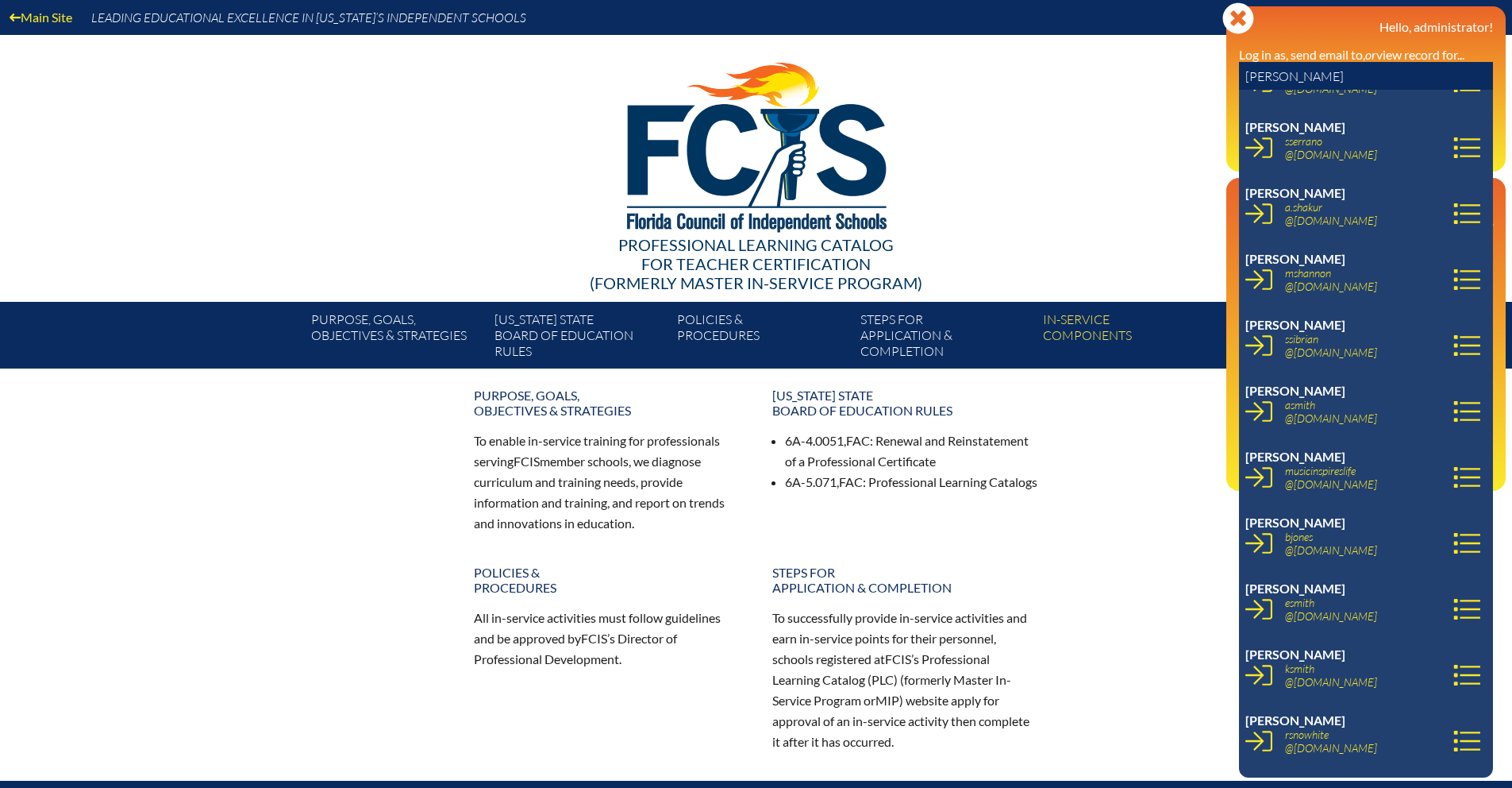
click at [1245, 72] on input "[PERSON_NAME]" at bounding box center [1366, 76] width 254 height 28
type input "[PERSON_NAME]"
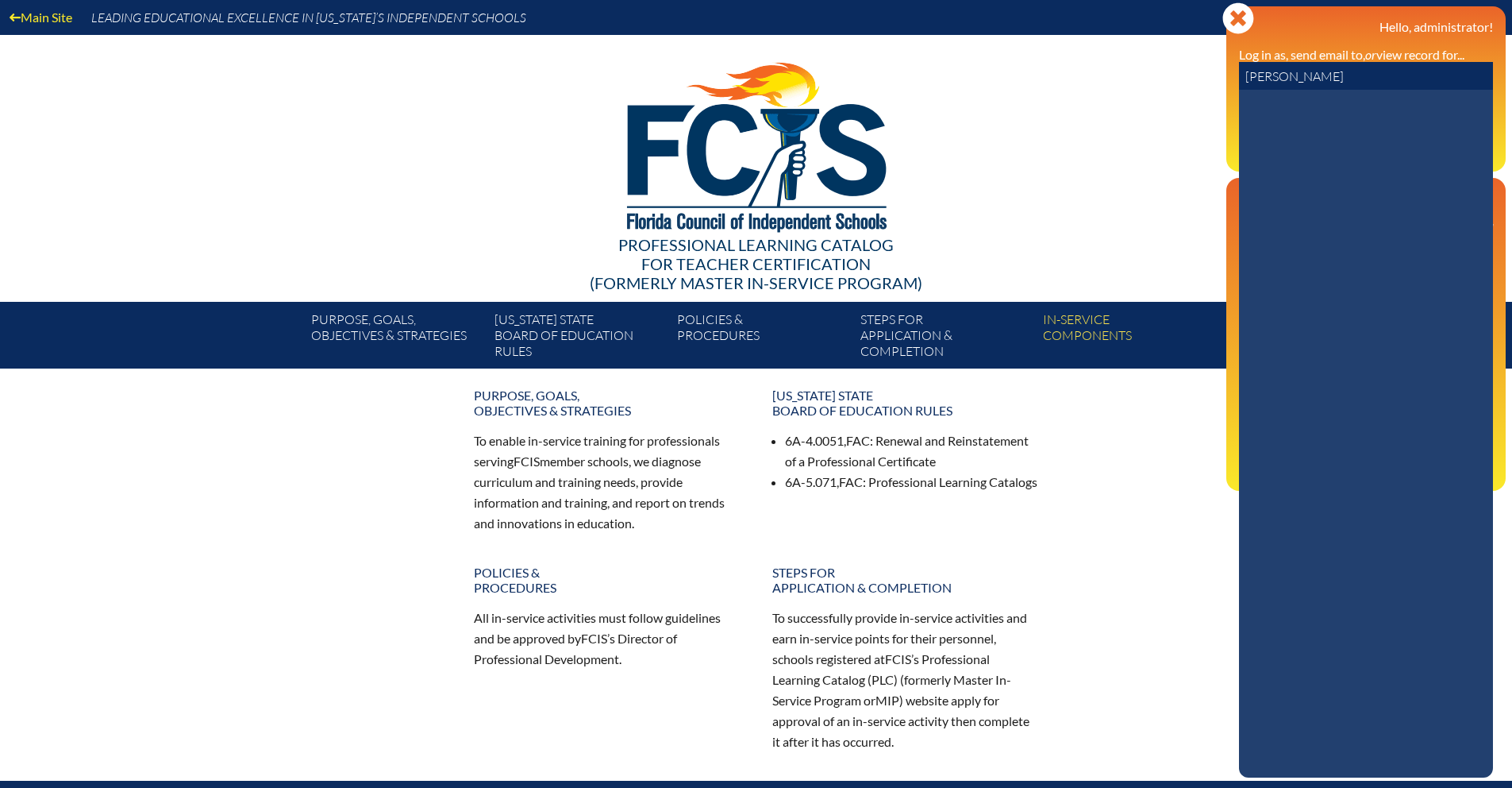
scroll to position [0, 0]
click at [1349, 75] on input "[PERSON_NAME]" at bounding box center [1366, 76] width 254 height 28
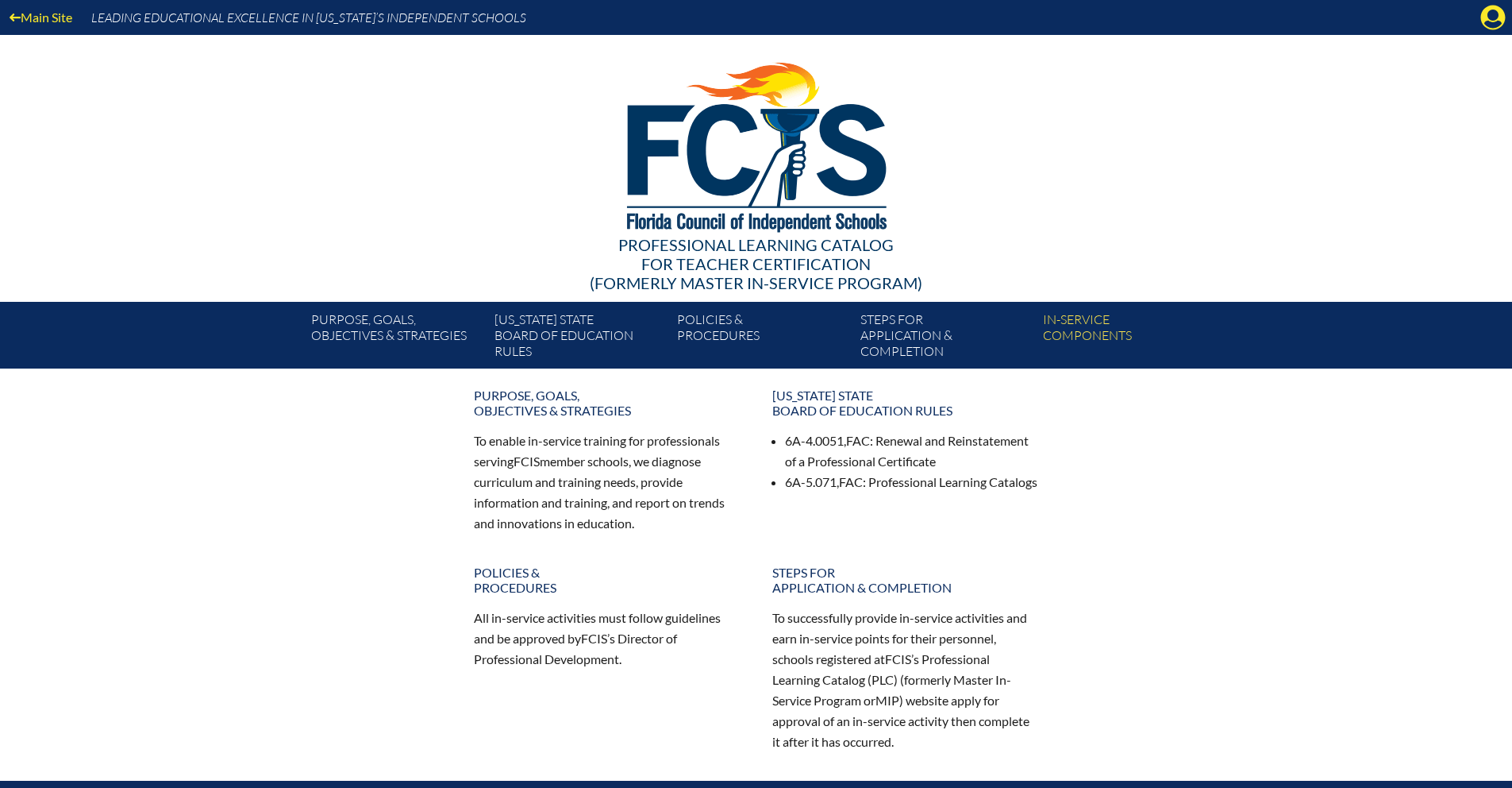
click at [1499, 11] on icon at bounding box center [1493, 18] width 25 height 25
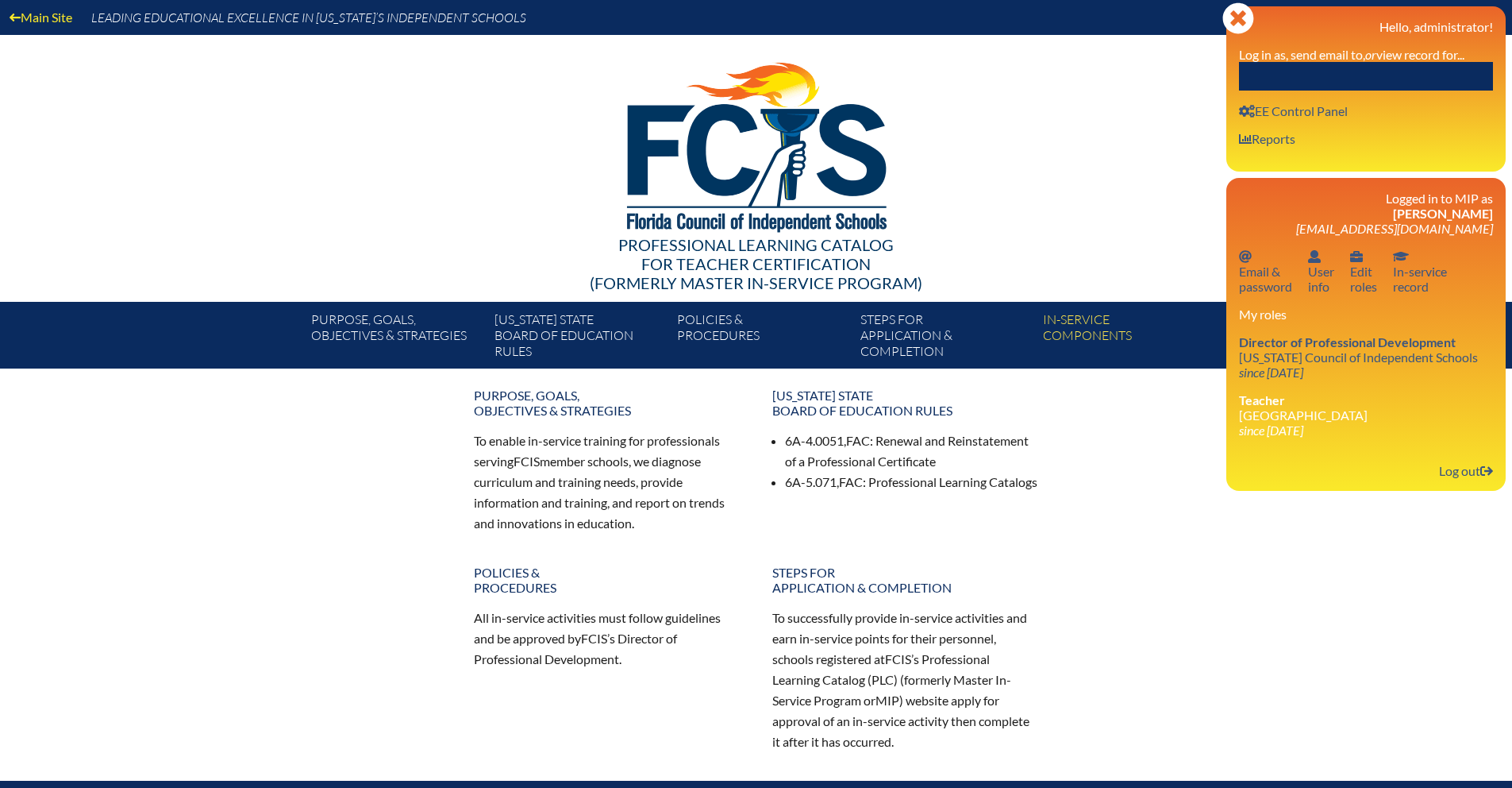
click at [1314, 80] on input "text" at bounding box center [1366, 76] width 254 height 28
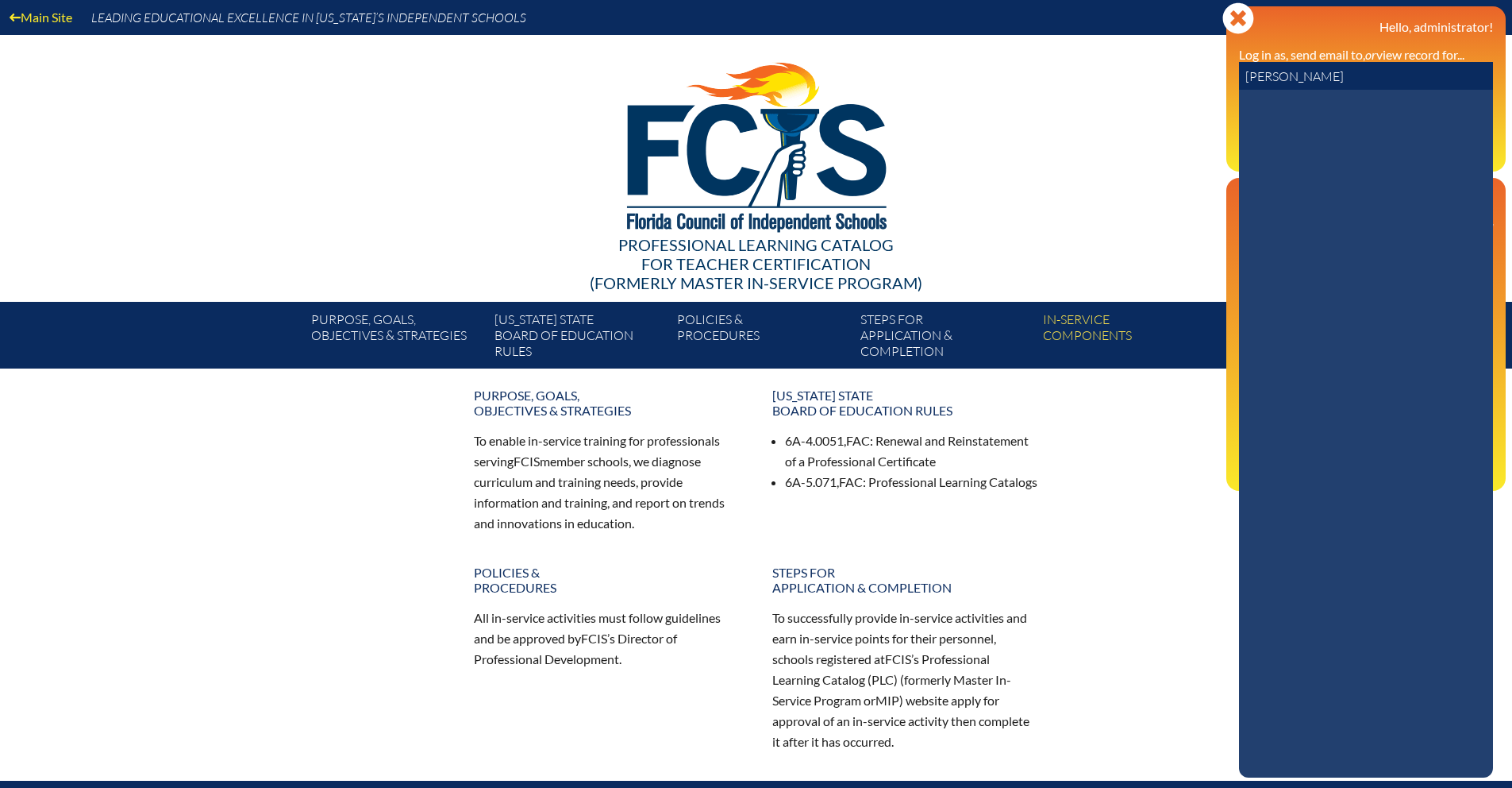
click at [1350, 78] on input "[PERSON_NAME]" at bounding box center [1366, 76] width 254 height 28
drag, startPoint x: 1351, startPoint y: 79, endPoint x: 1204, endPoint y: 86, distance: 147.2
click at [1215, 78] on div "Main Site Leading Educational Excellence in [US_STATE]’s Independent Schools Pr…" at bounding box center [756, 184] width 1512 height 368
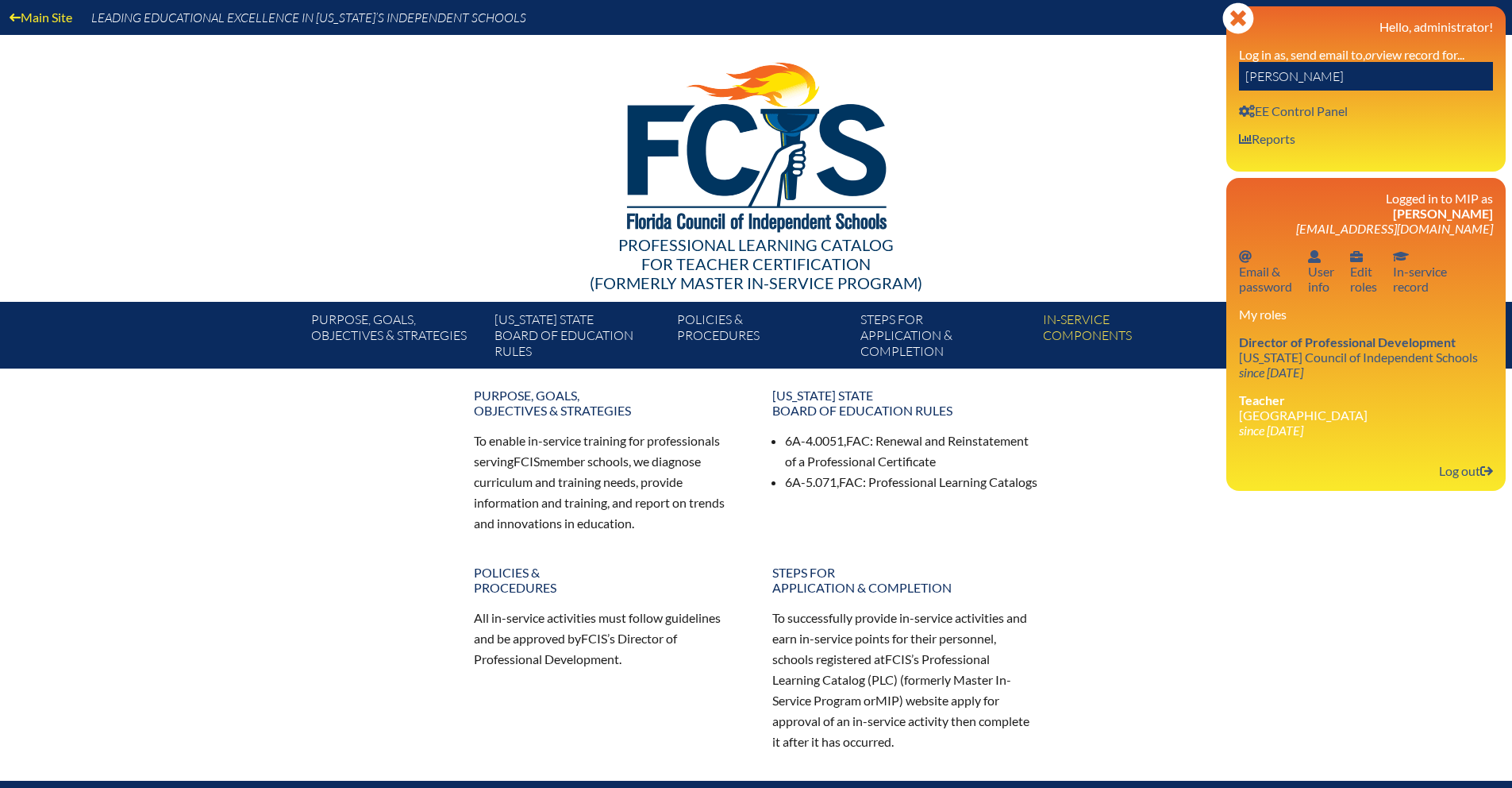
click at [1334, 75] on input "[PERSON_NAME]" at bounding box center [1366, 76] width 254 height 28
drag, startPoint x: 1338, startPoint y: 81, endPoint x: 1229, endPoint y: 81, distance: 109.0
click at [1229, 81] on div "Close Manage Account Hello, administrator! Log in as, send email to, or view re…" at bounding box center [1366, 88] width 279 height 165
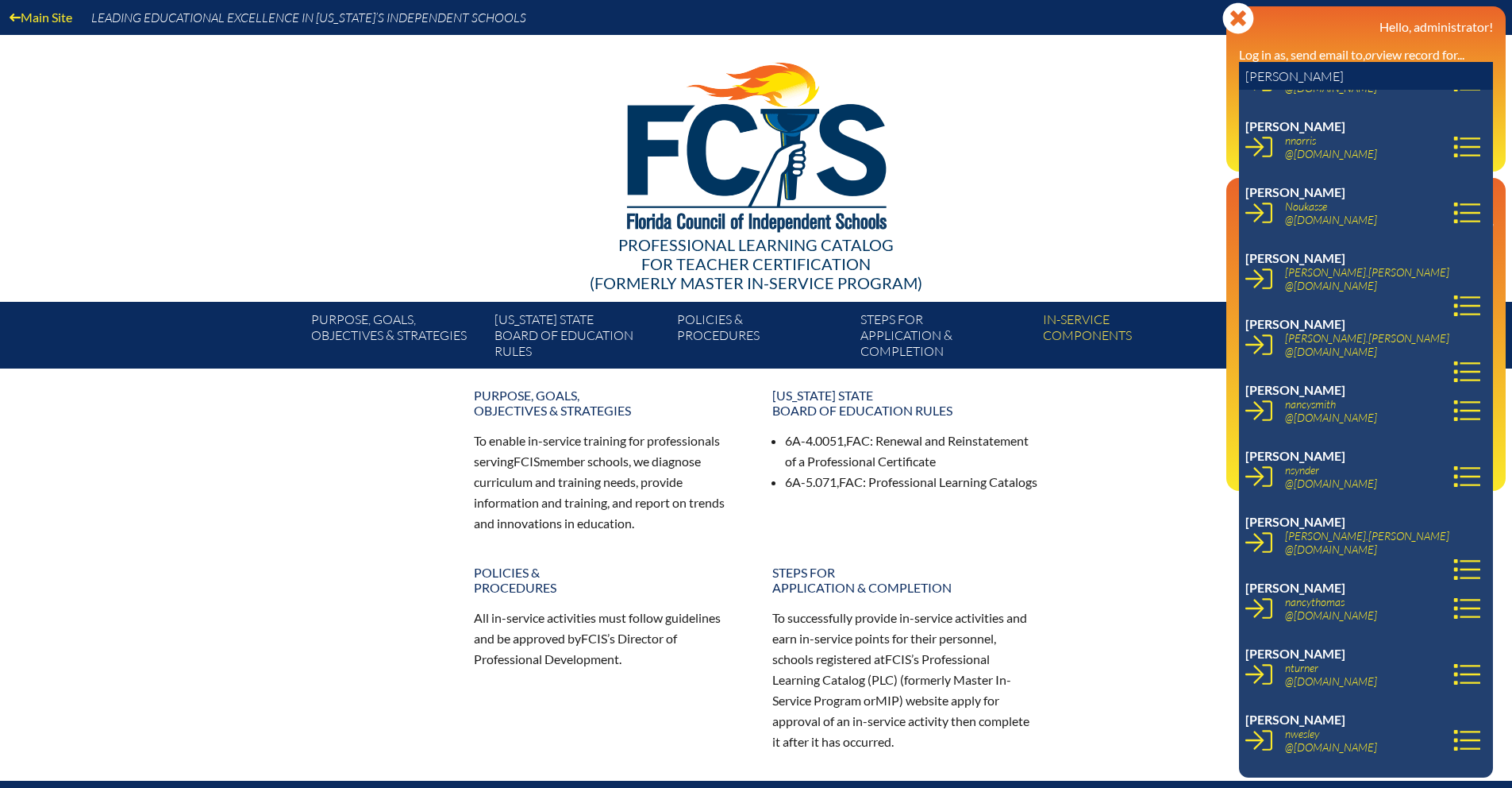
scroll to position [2503, 0]
drag, startPoint x: 1304, startPoint y: 77, endPoint x: 1222, endPoint y: 77, distance: 82.0
click at [1222, 77] on div "Main Site Leading Educational Excellence in [US_STATE]’s Independent Schools Pr…" at bounding box center [756, 184] width 1512 height 368
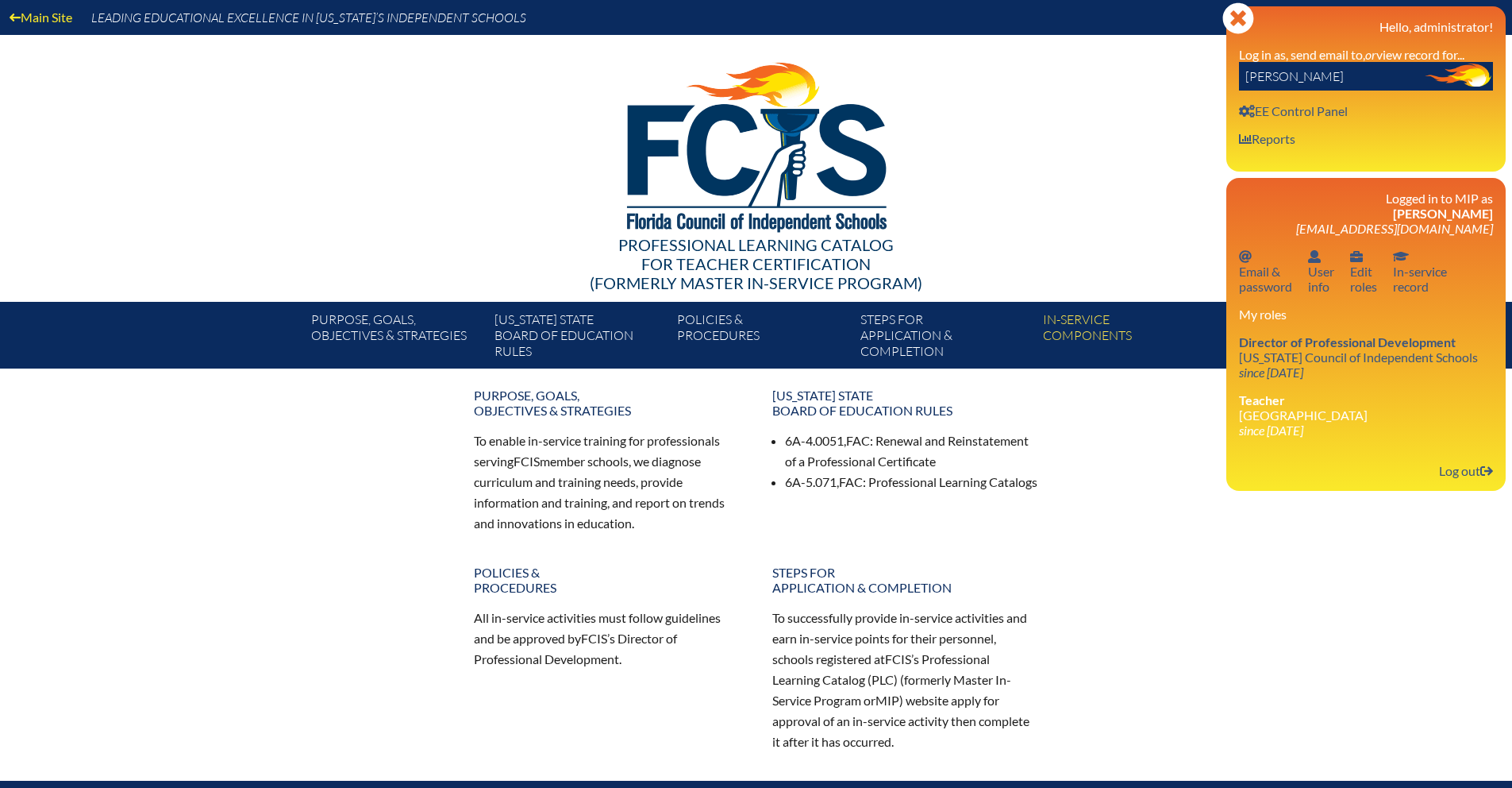
scroll to position [0, 0]
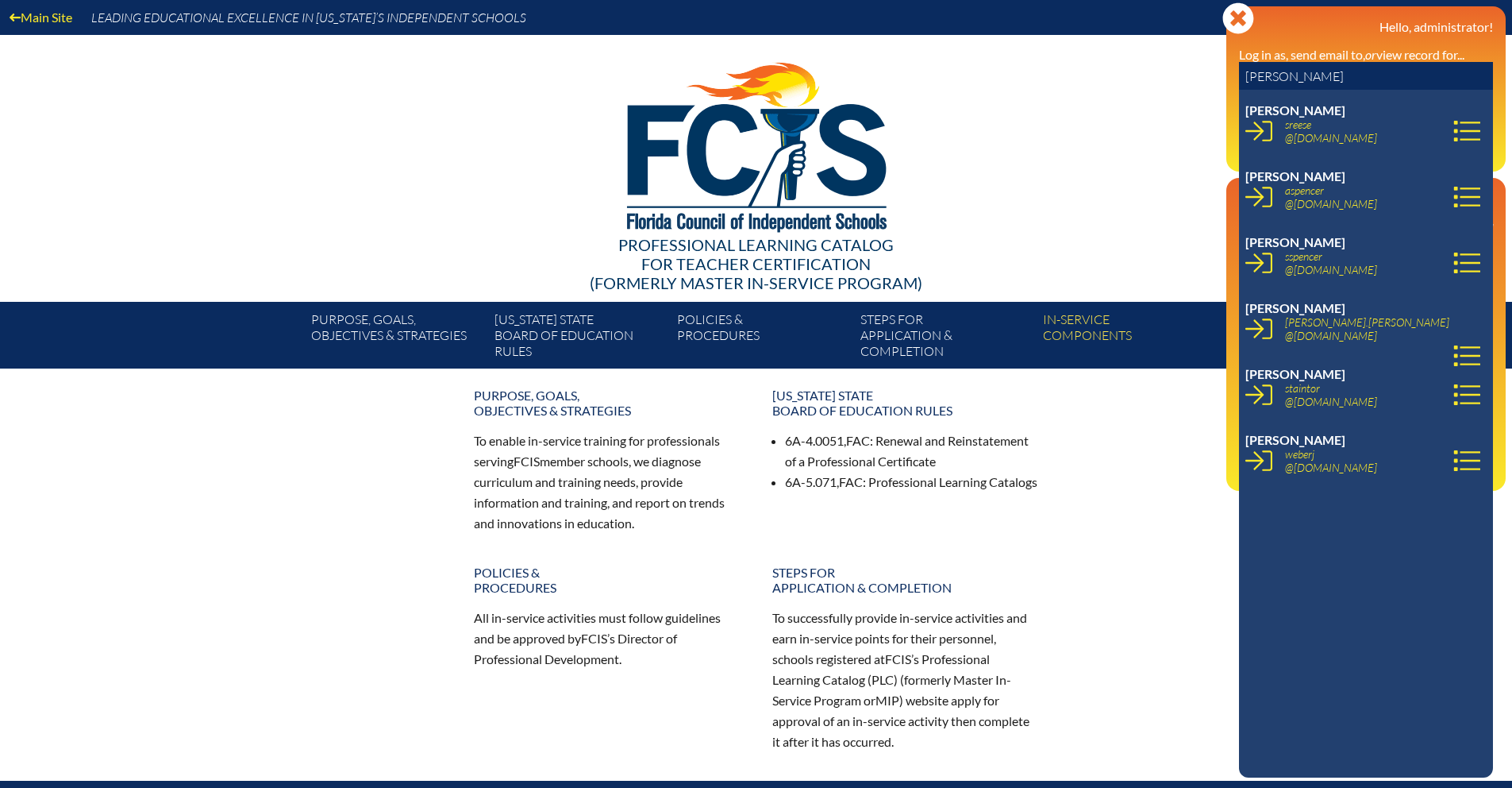
drag, startPoint x: 1305, startPoint y: 73, endPoint x: 1214, endPoint y: 71, distance: 91.0
click at [1216, 72] on div "Main Site Leading Educational Excellence in [US_STATE]’s Independent Schools Pr…" at bounding box center [756, 184] width 1512 height 368
type input "s"
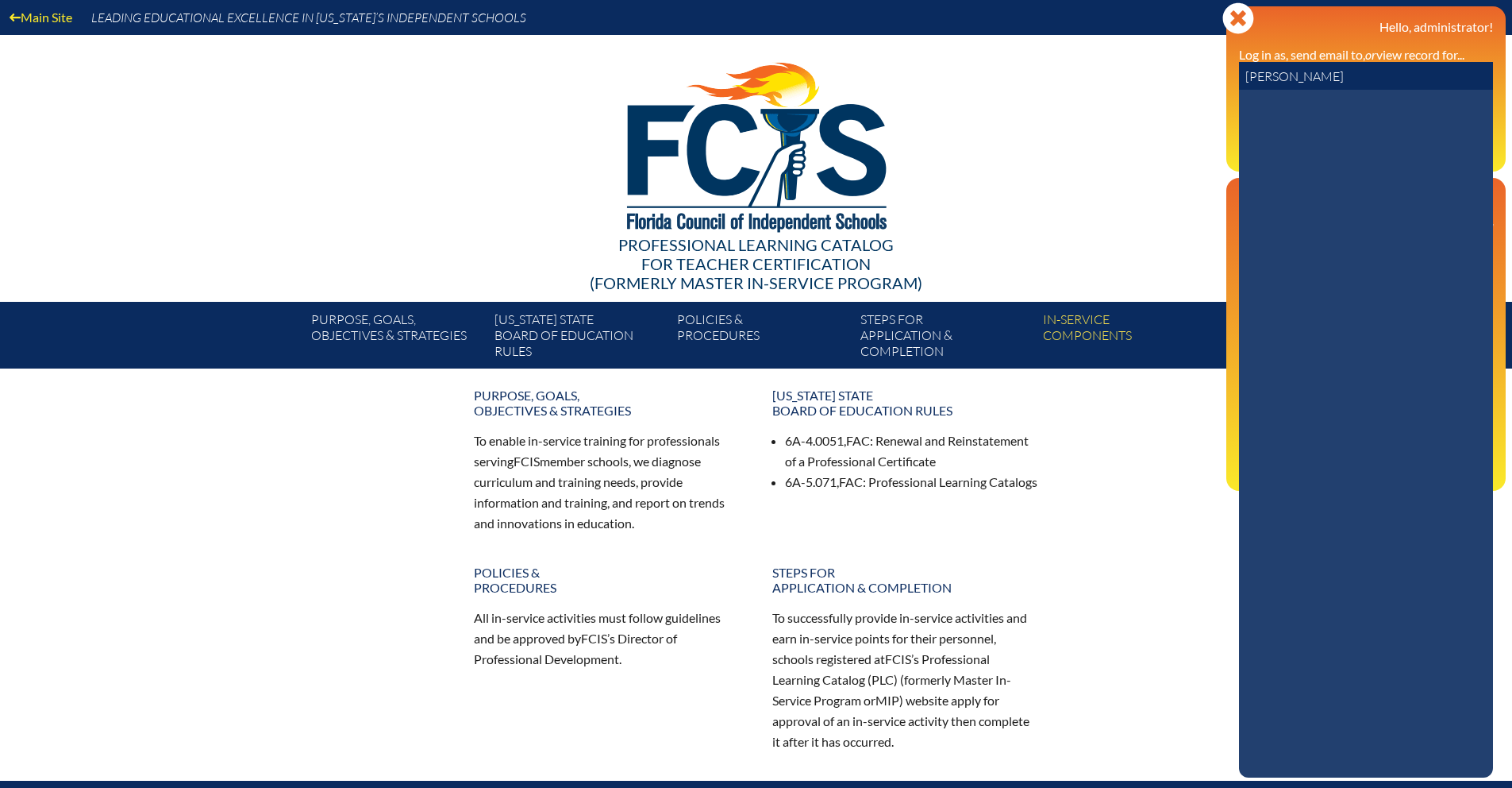
type input "[PERSON_NAME]"
